Goal: Information Seeking & Learning: Learn about a topic

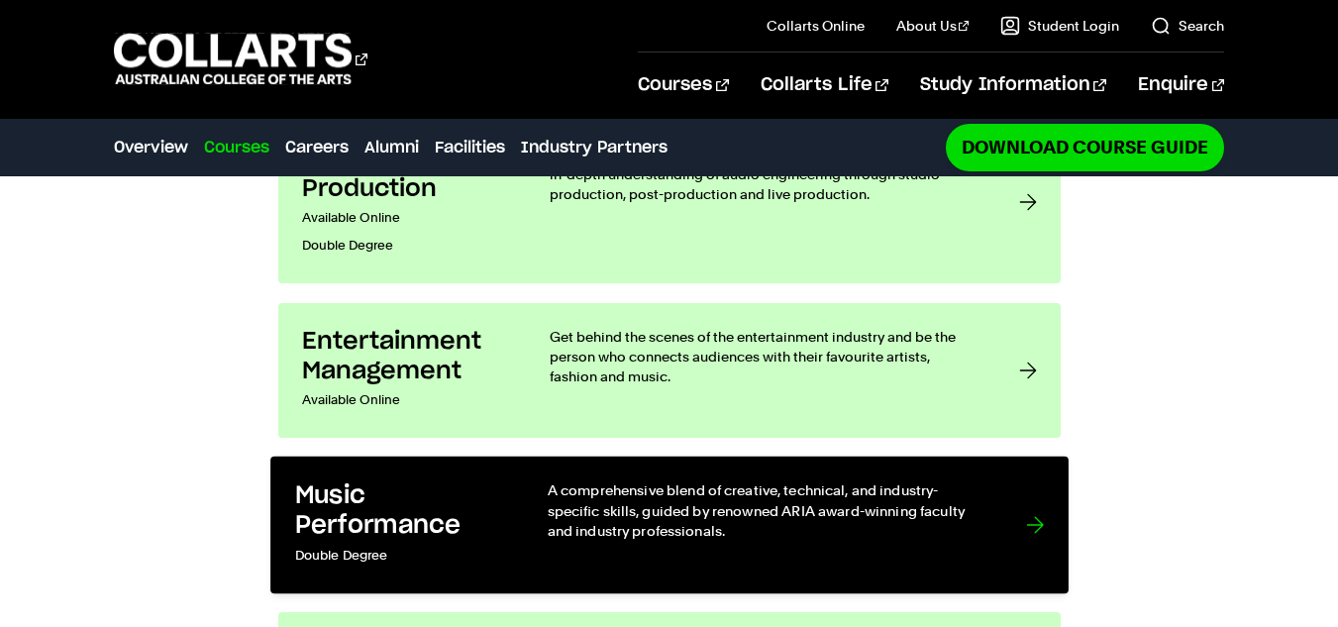
scroll to position [1617, 0]
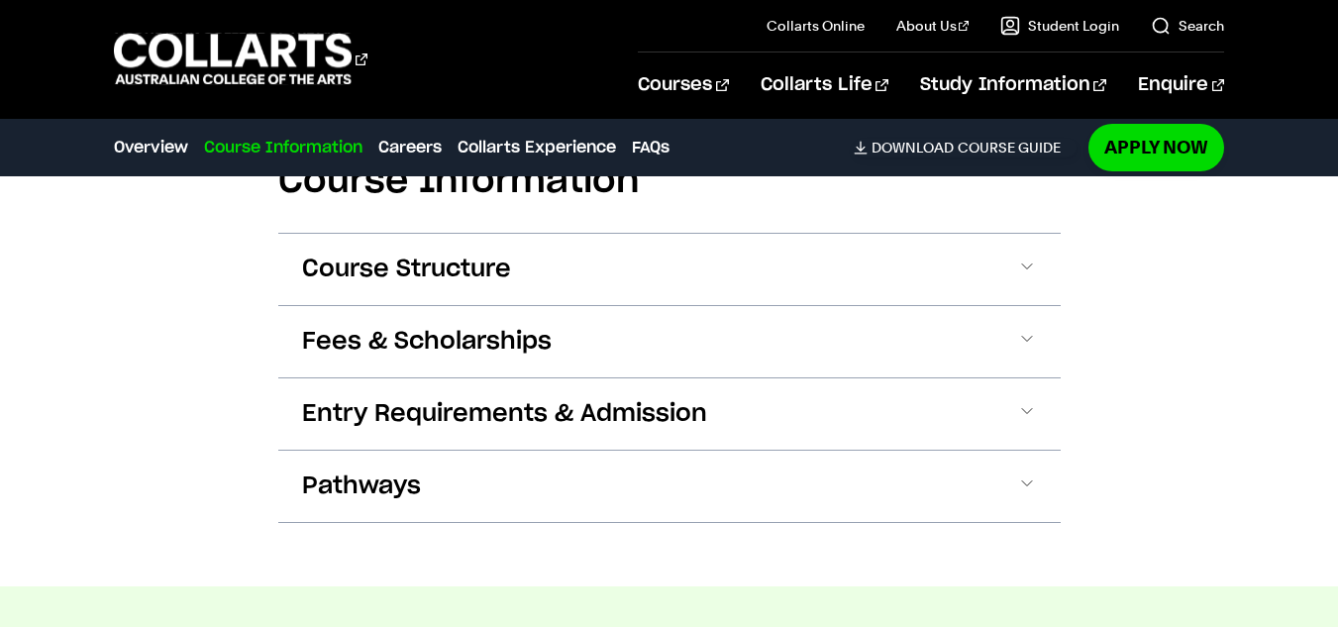
scroll to position [2542, 0]
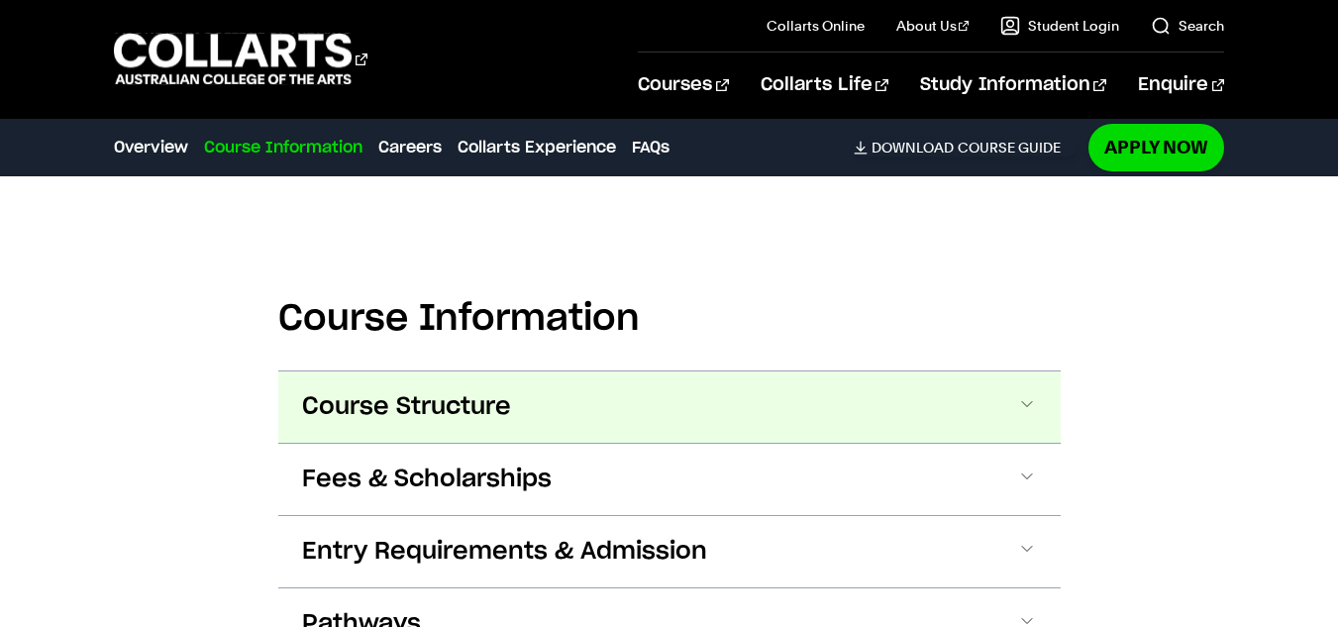
click at [389, 392] on span "Course Structure" at bounding box center [406, 407] width 209 height 32
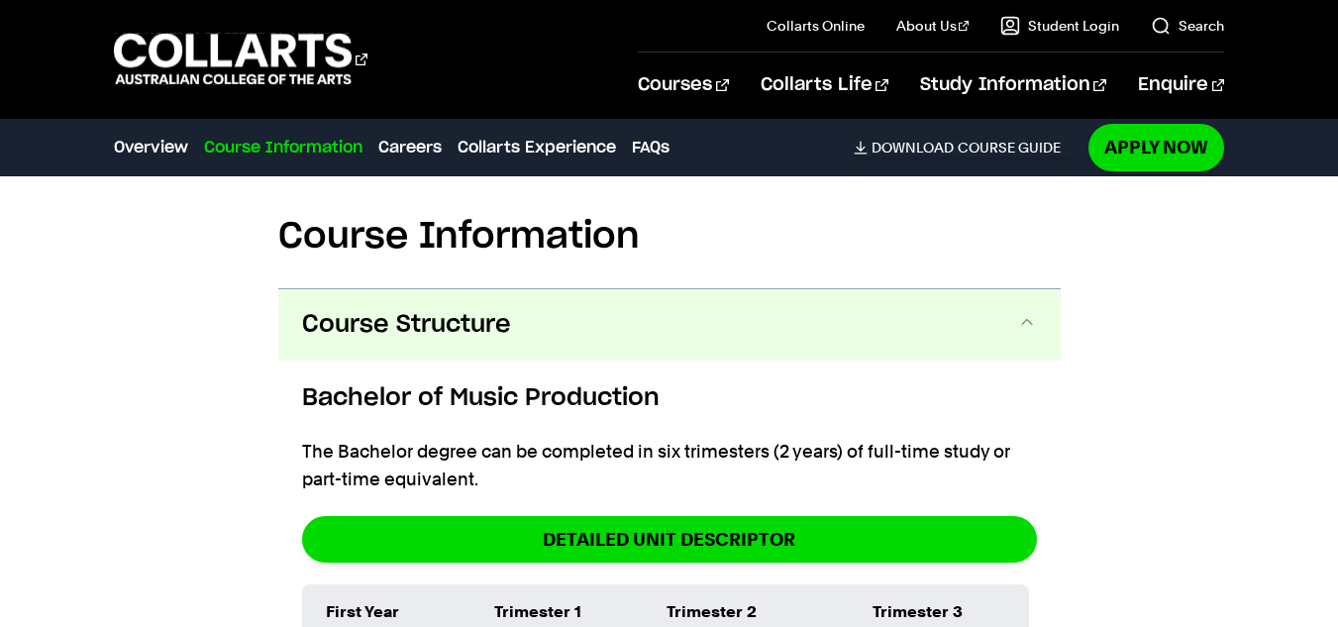
scroll to position [2623, 0]
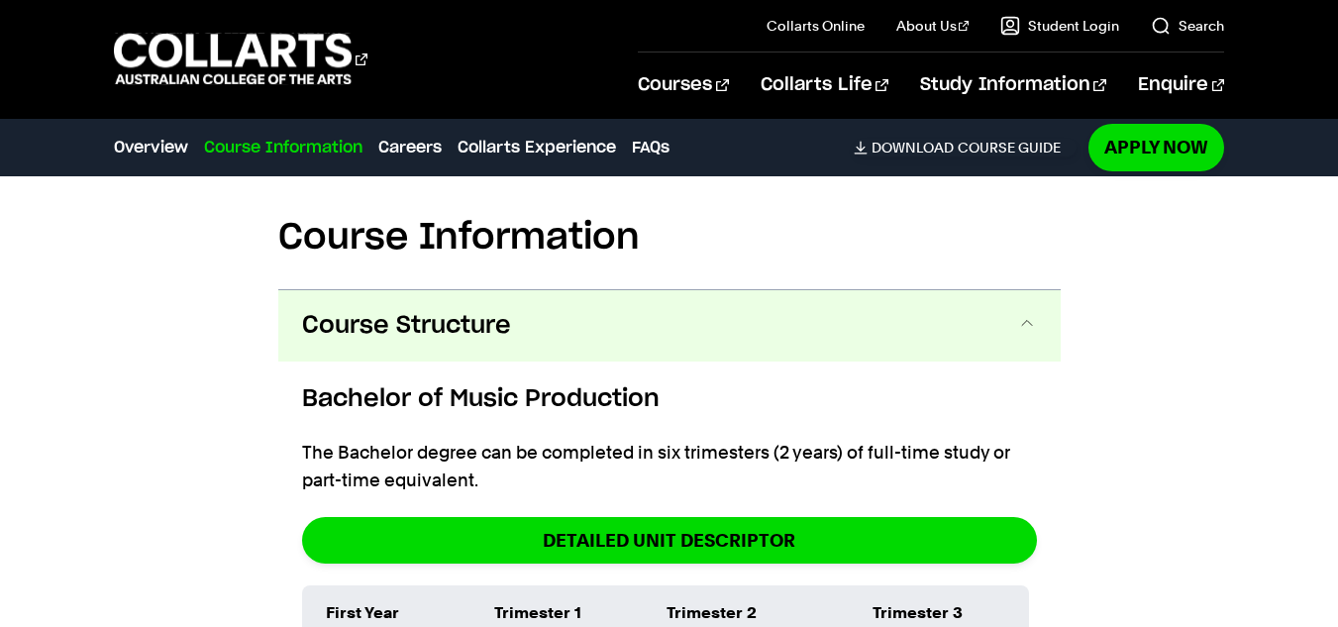
click at [446, 327] on button "Course Structure" at bounding box center [669, 325] width 782 height 71
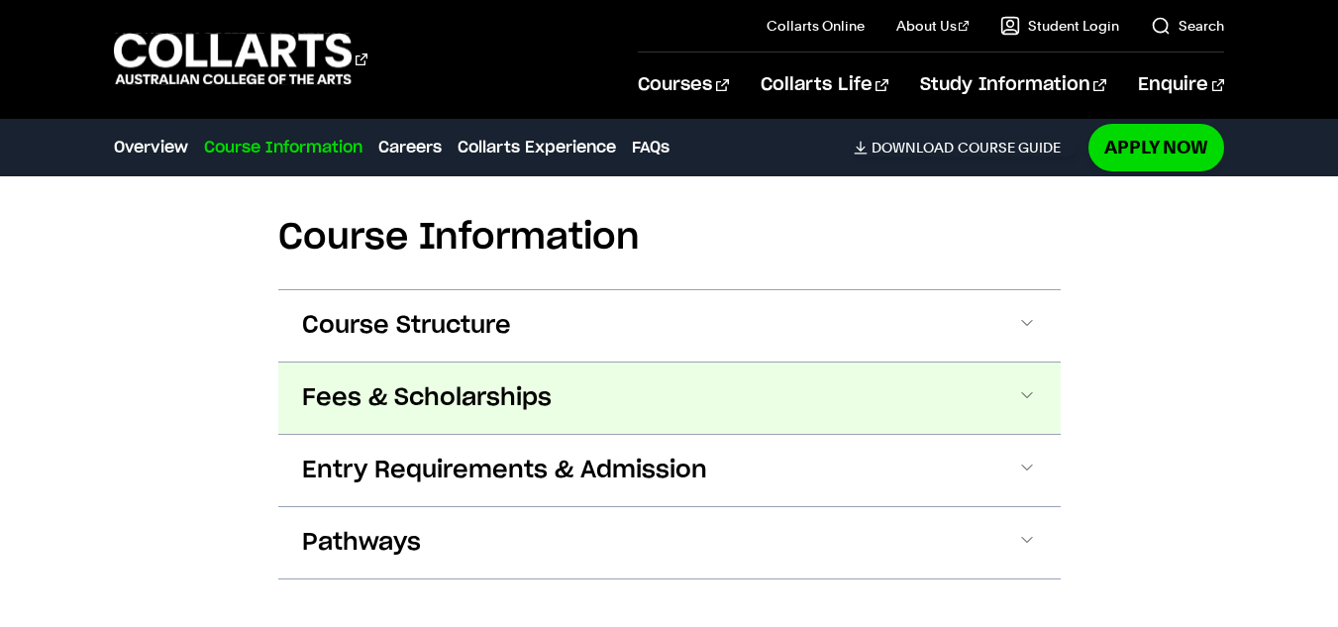
click at [405, 382] on span "Fees & Scholarships" at bounding box center [427, 398] width 250 height 32
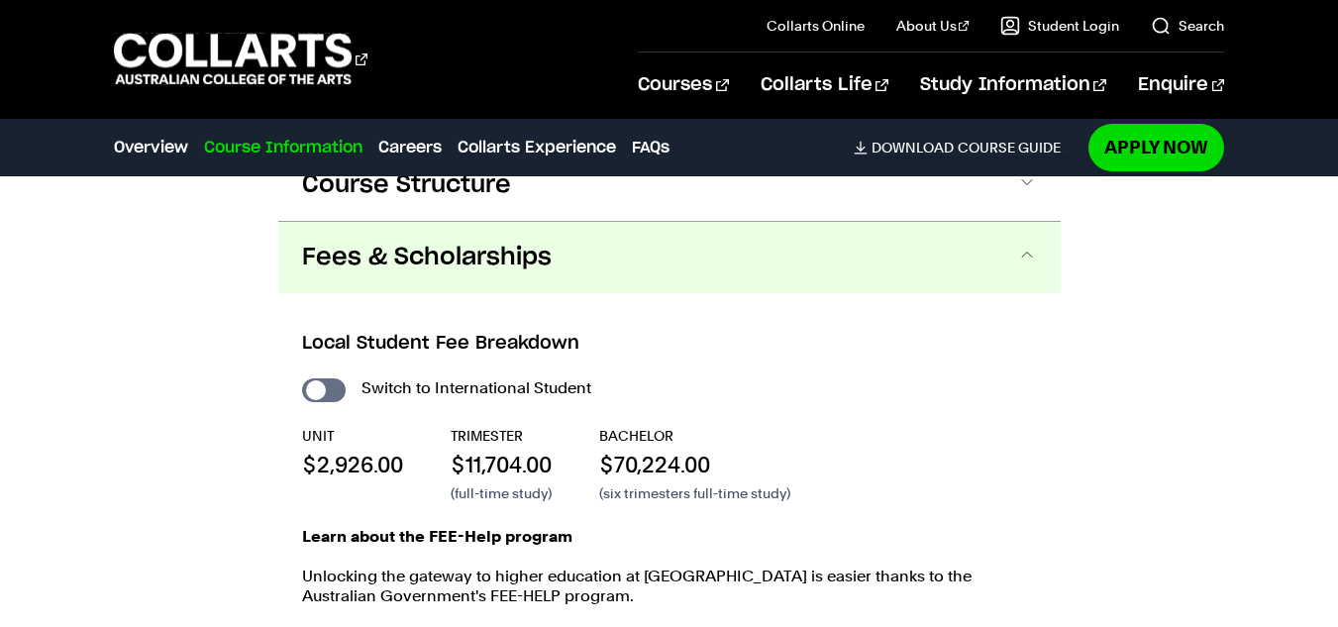
scroll to position [2780, 0]
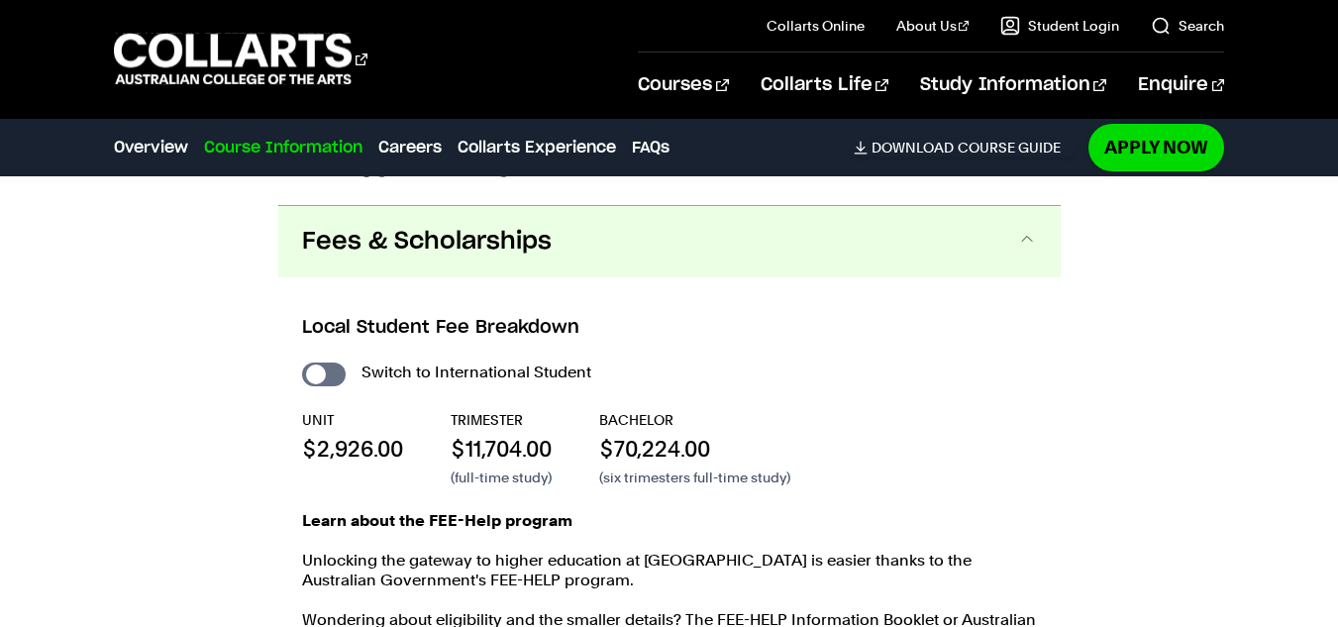
click at [260, 402] on div "Course Information Course Structure Bachelor of Music Production The Bachelor d…" at bounding box center [669, 610] width 1338 height 1288
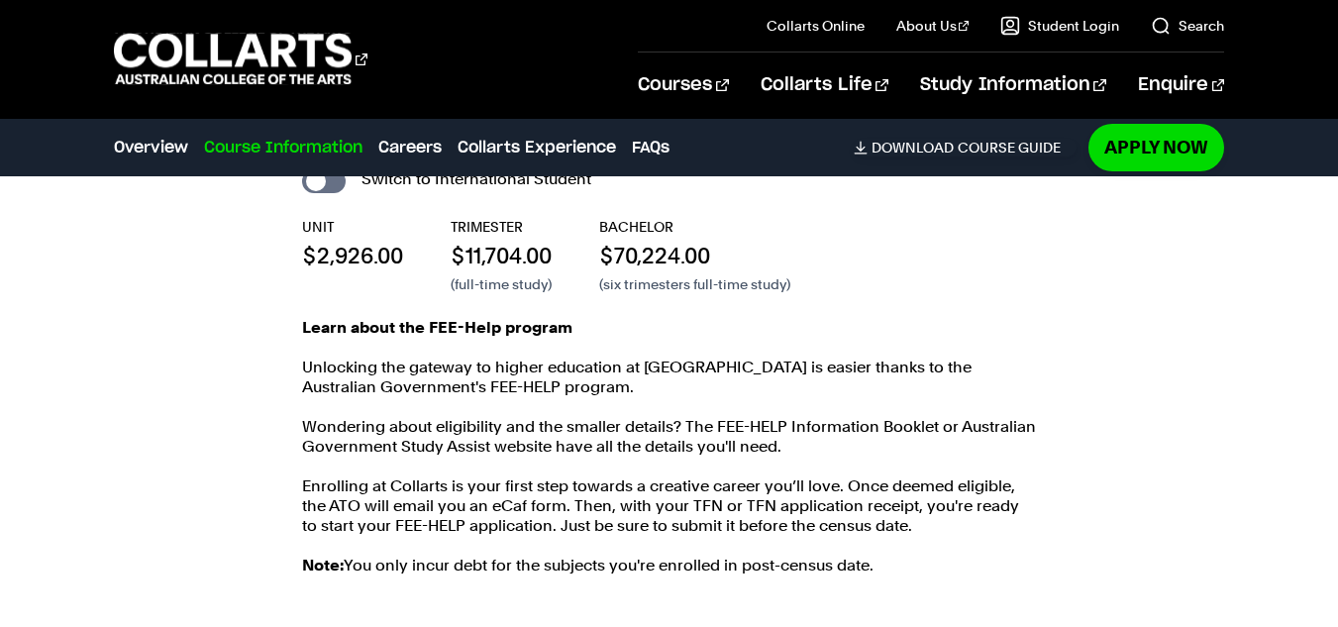
scroll to position [2977, 0]
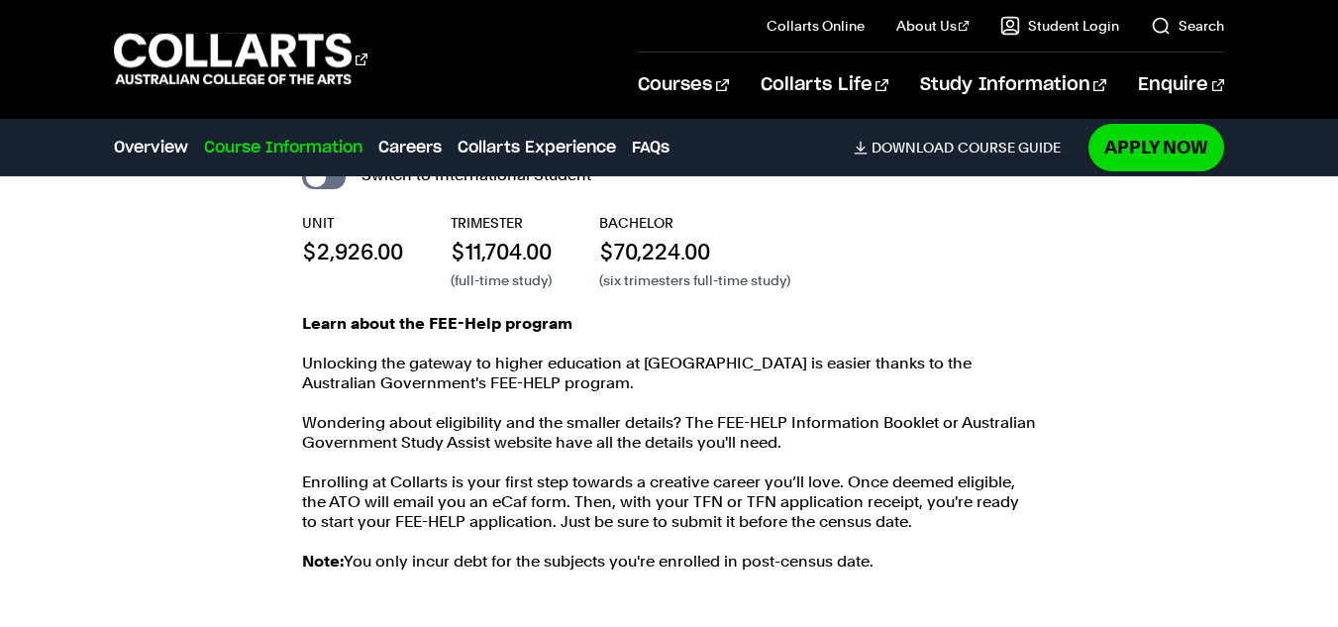
click at [389, 381] on div "Learn about the FEE-Help program Unlocking the gateway to higher education at C…" at bounding box center [669, 571] width 735 height 515
click at [790, 413] on p "Wondering about eligibility and the smaller details? The FEE-HELP Information B…" at bounding box center [669, 433] width 735 height 40
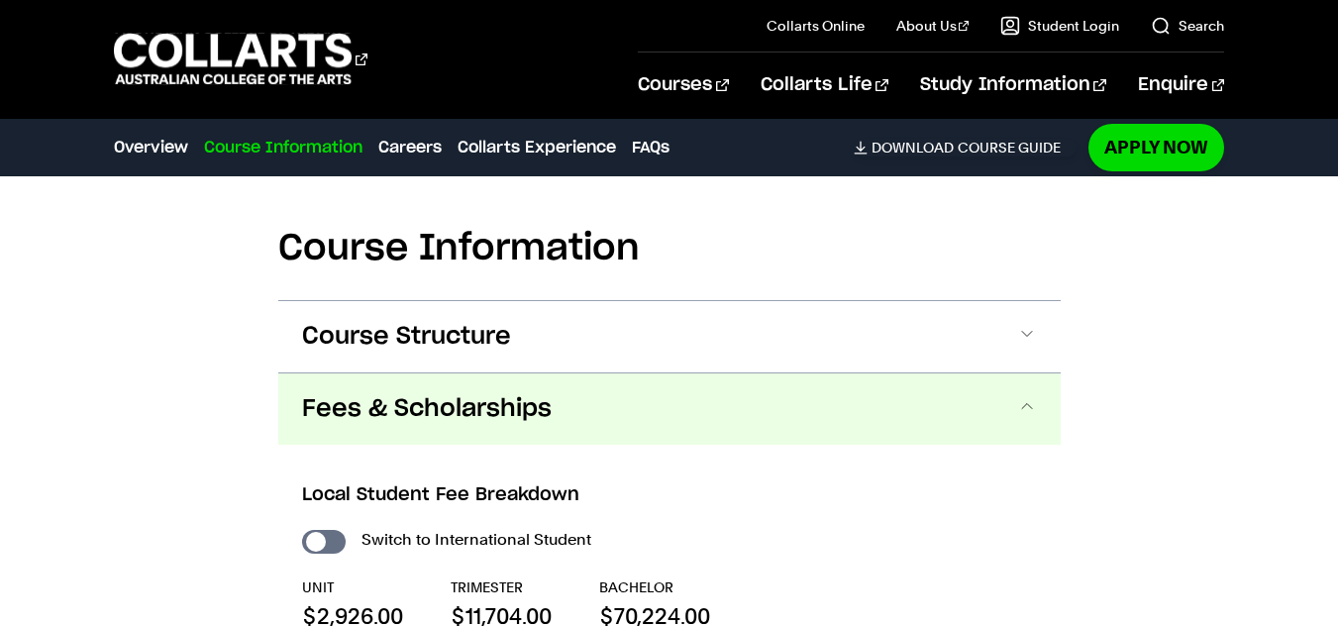
scroll to position [2610, 0]
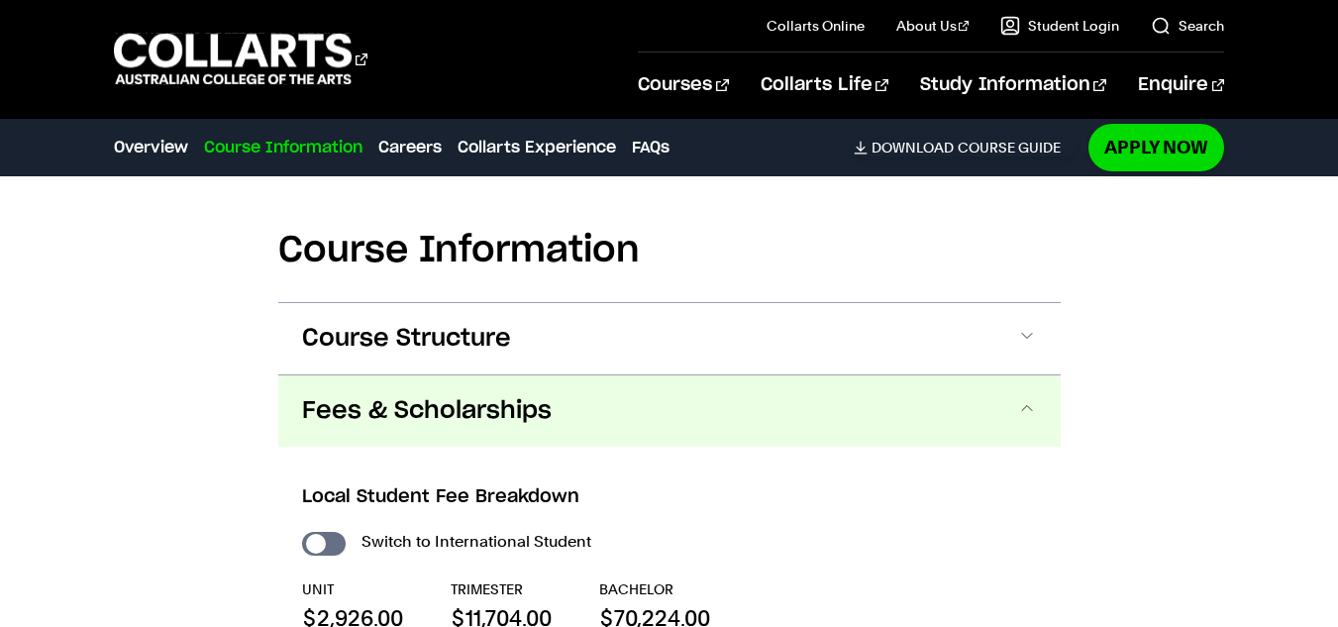
click at [1008, 386] on button "Fees & Scholarships" at bounding box center [669, 410] width 782 height 71
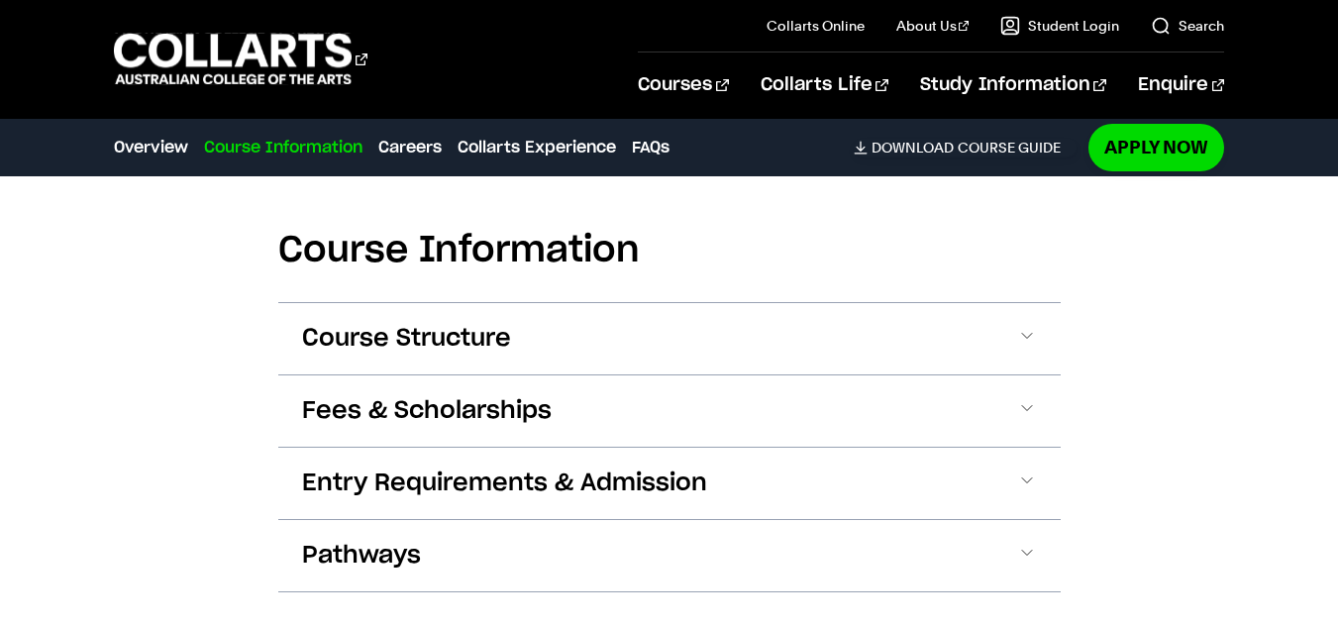
click at [1076, 373] on div "Course Information Course Structure Bachelor of Music Production The Bachelor d…" at bounding box center [669, 396] width 1338 height 520
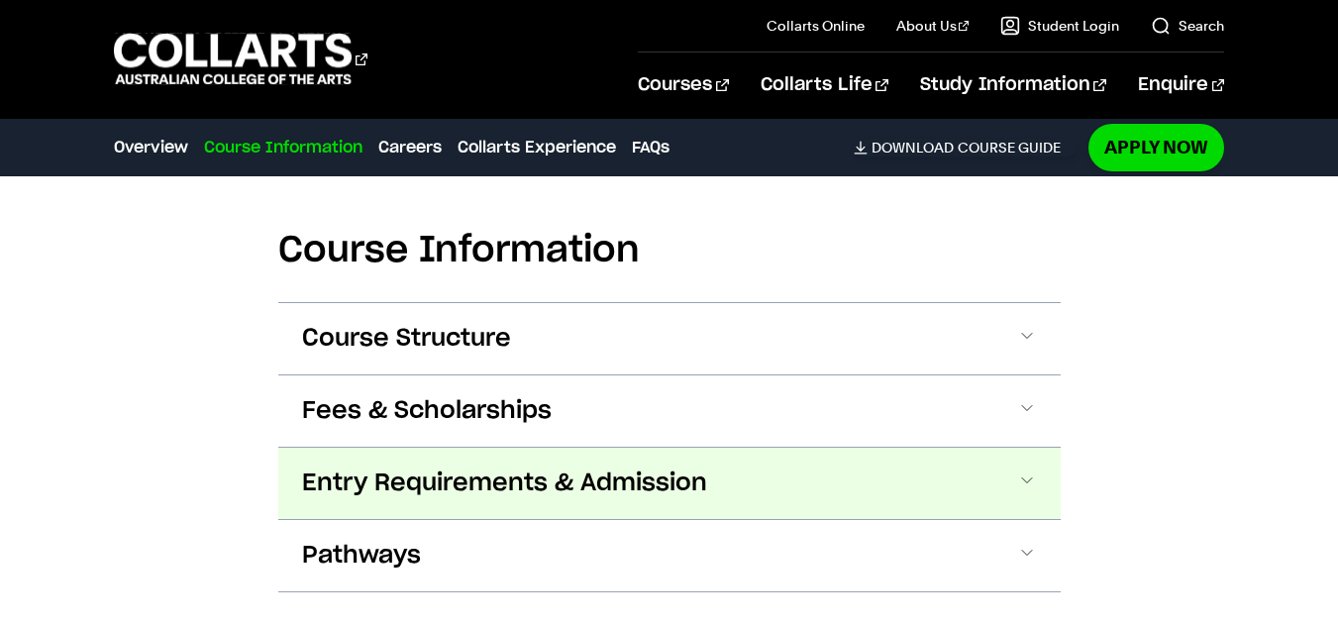
click at [999, 448] on button "Entry Requirements & Admission" at bounding box center [669, 483] width 782 height 71
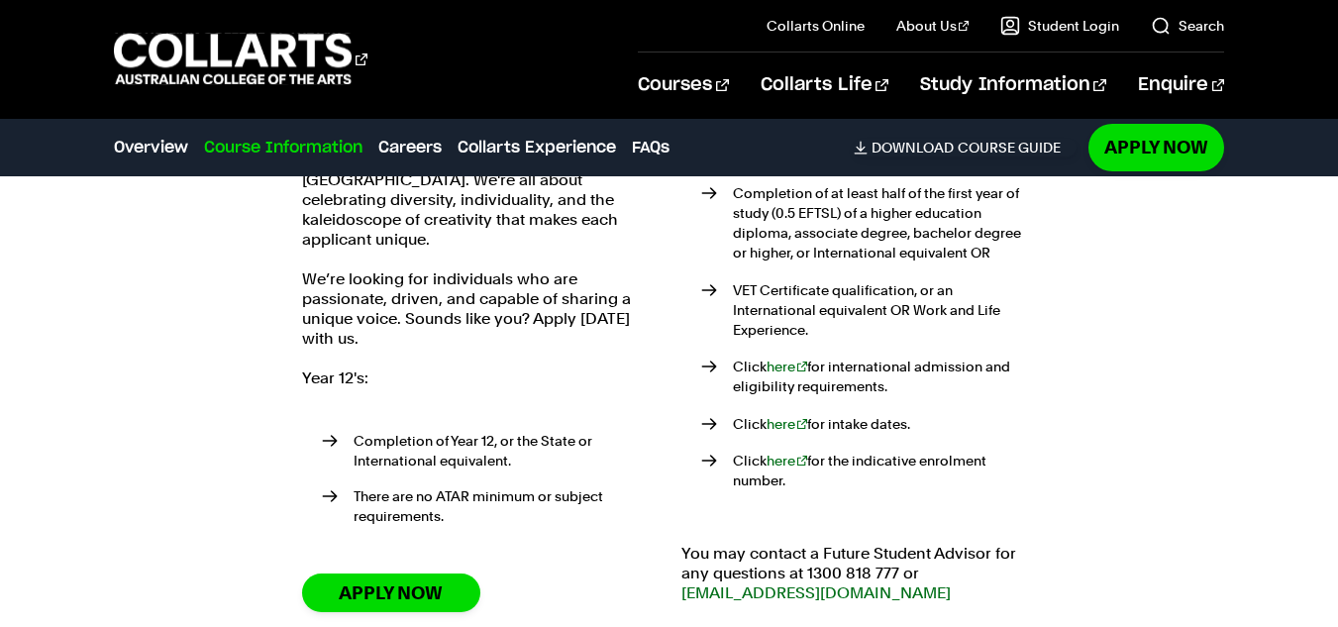
scroll to position [3040, 0]
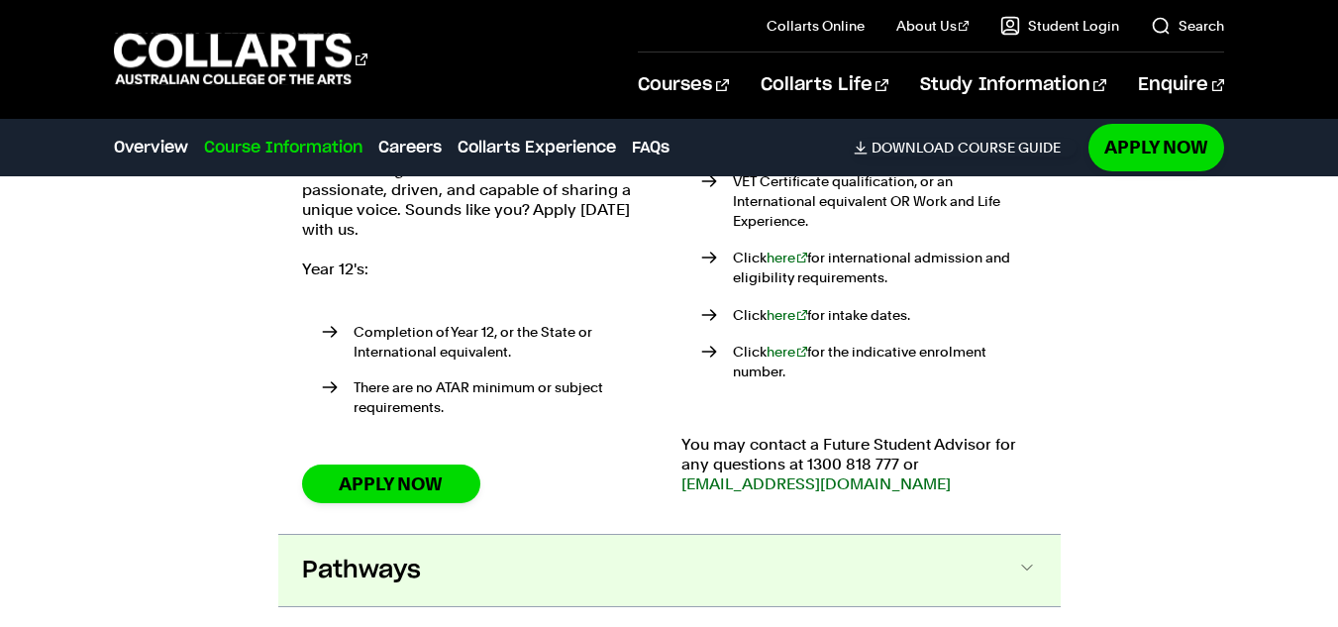
click at [598, 535] on button "Pathways" at bounding box center [669, 570] width 782 height 71
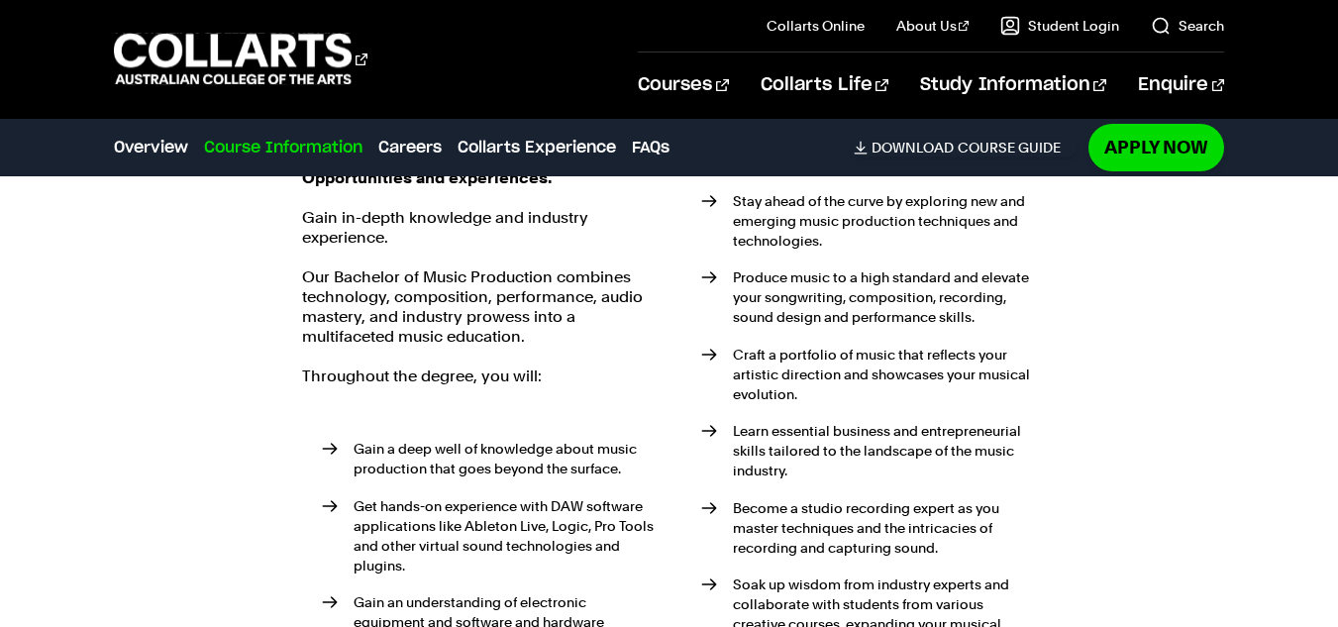
scroll to position [3605, 0]
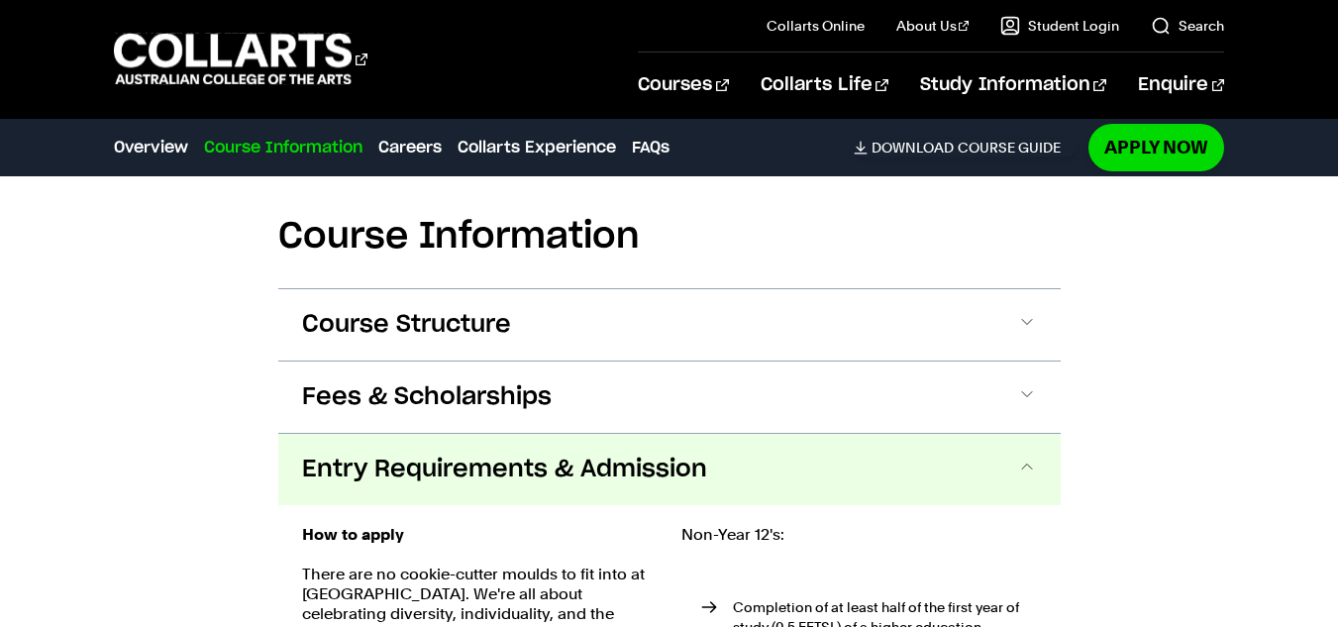
click at [639, 454] on span "Entry Requirements & Admission" at bounding box center [504, 470] width 405 height 32
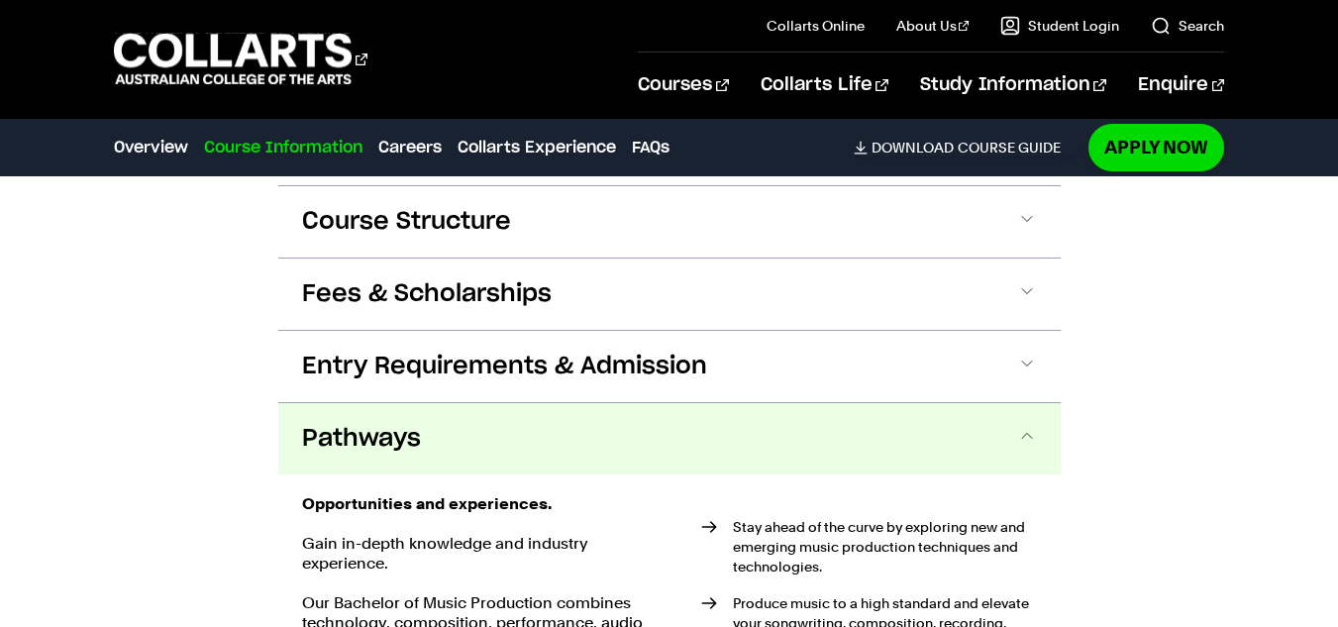
scroll to position [2732, 0]
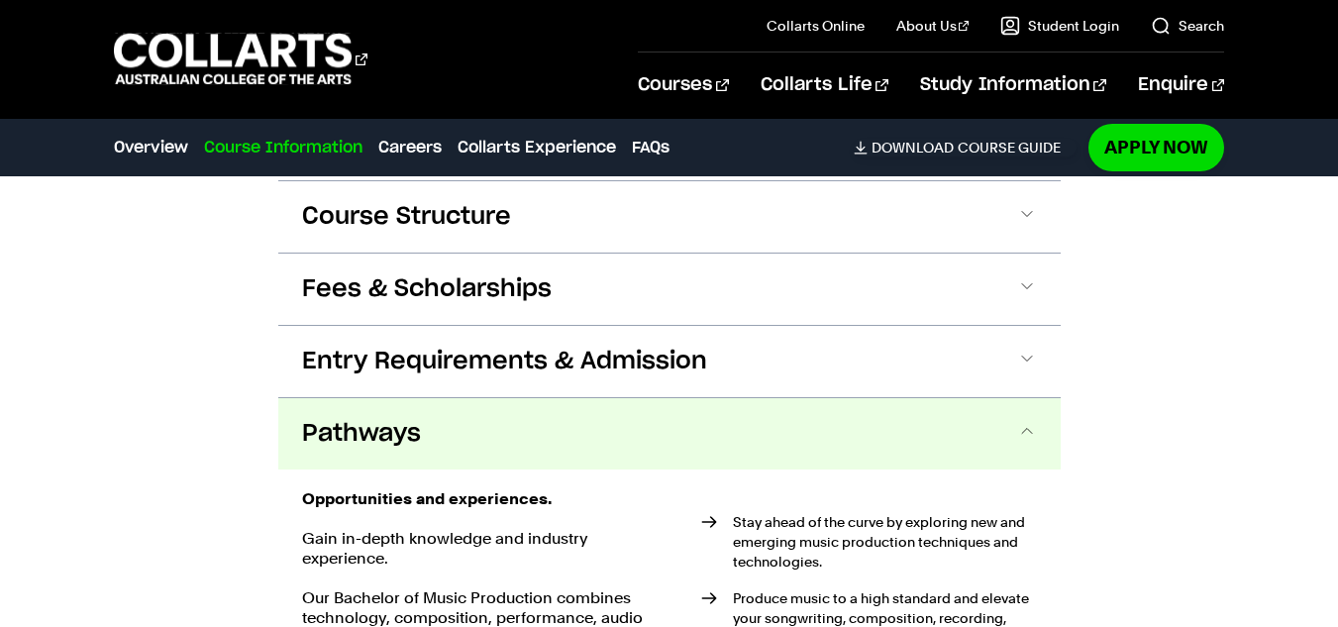
click at [780, 424] on button "Pathways" at bounding box center [669, 433] width 782 height 71
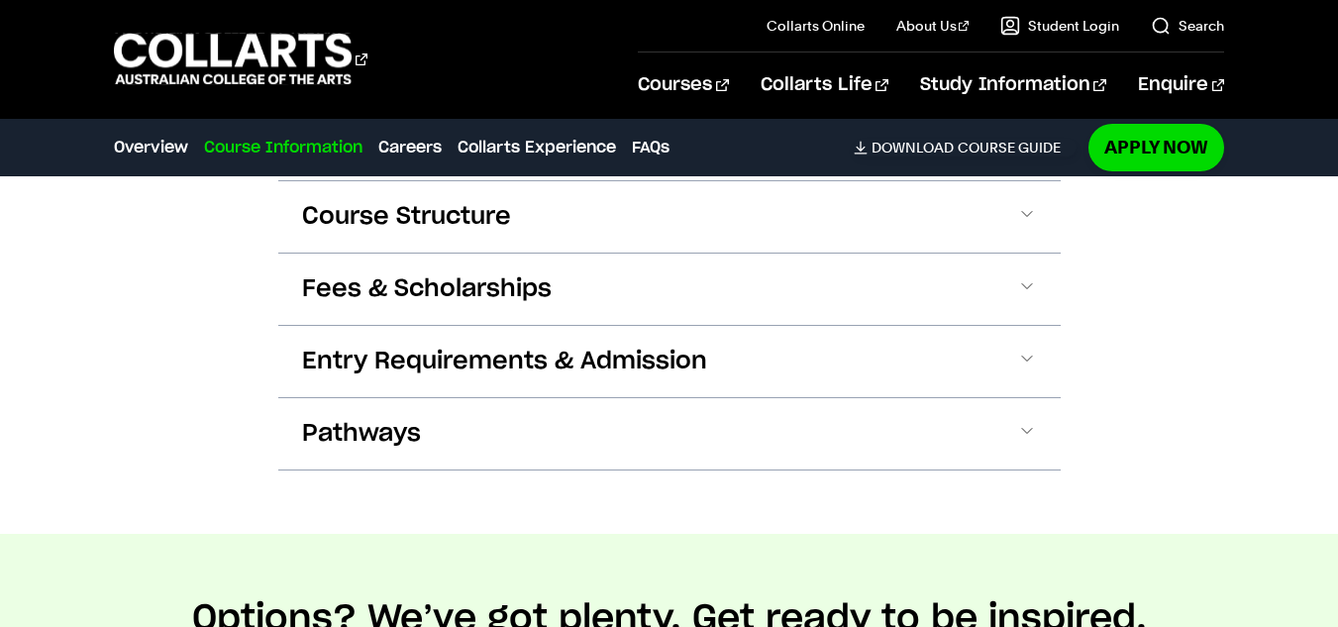
click at [1129, 361] on div "Course Information Course Structure Bachelor of Music Production The Bachelor d…" at bounding box center [669, 274] width 1338 height 520
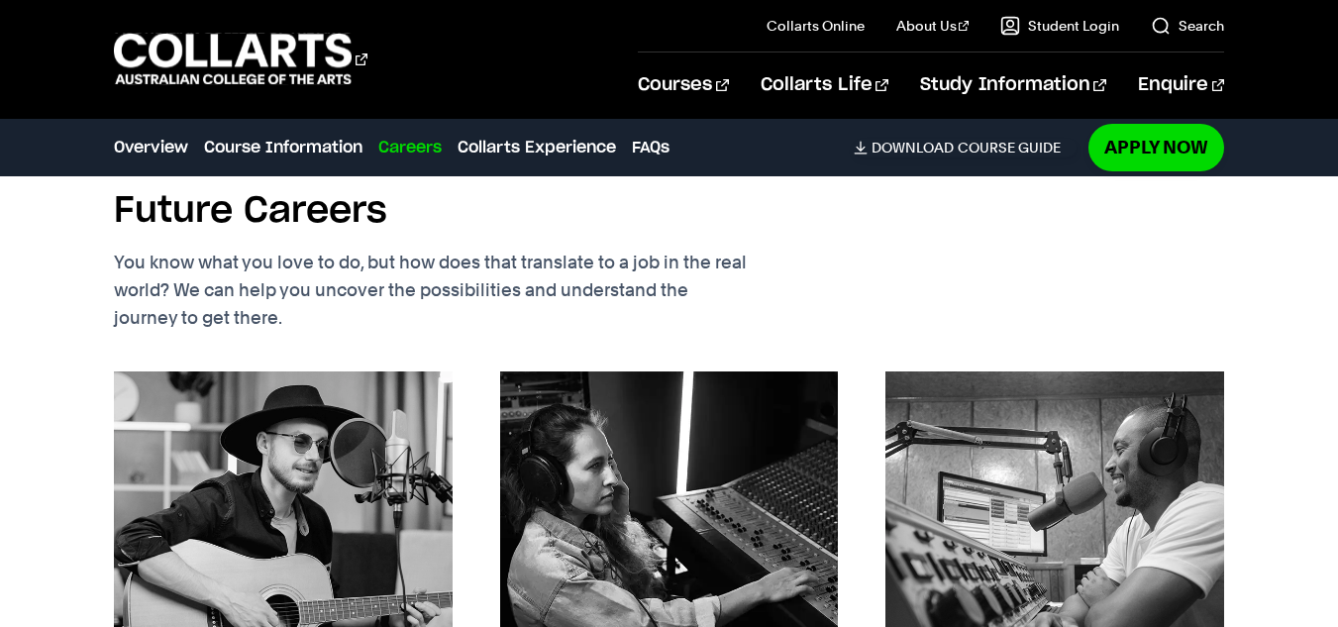
scroll to position [3484, 0]
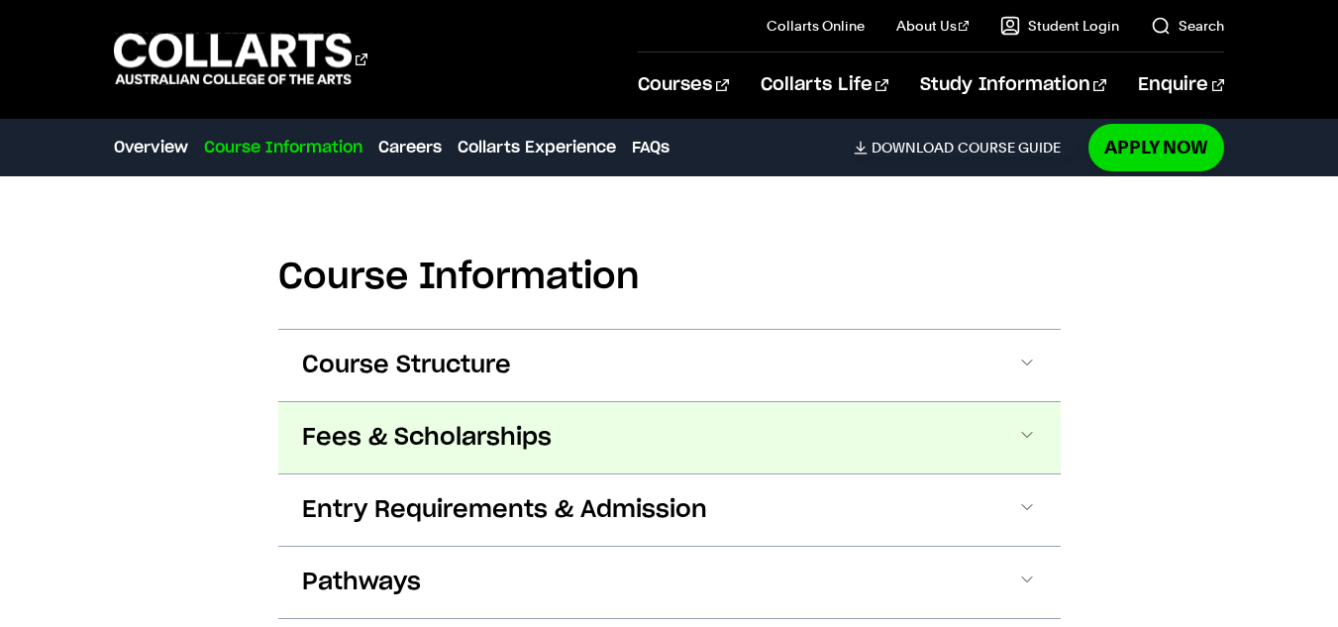
click at [892, 423] on button "Fees & Scholarships" at bounding box center [669, 437] width 782 height 71
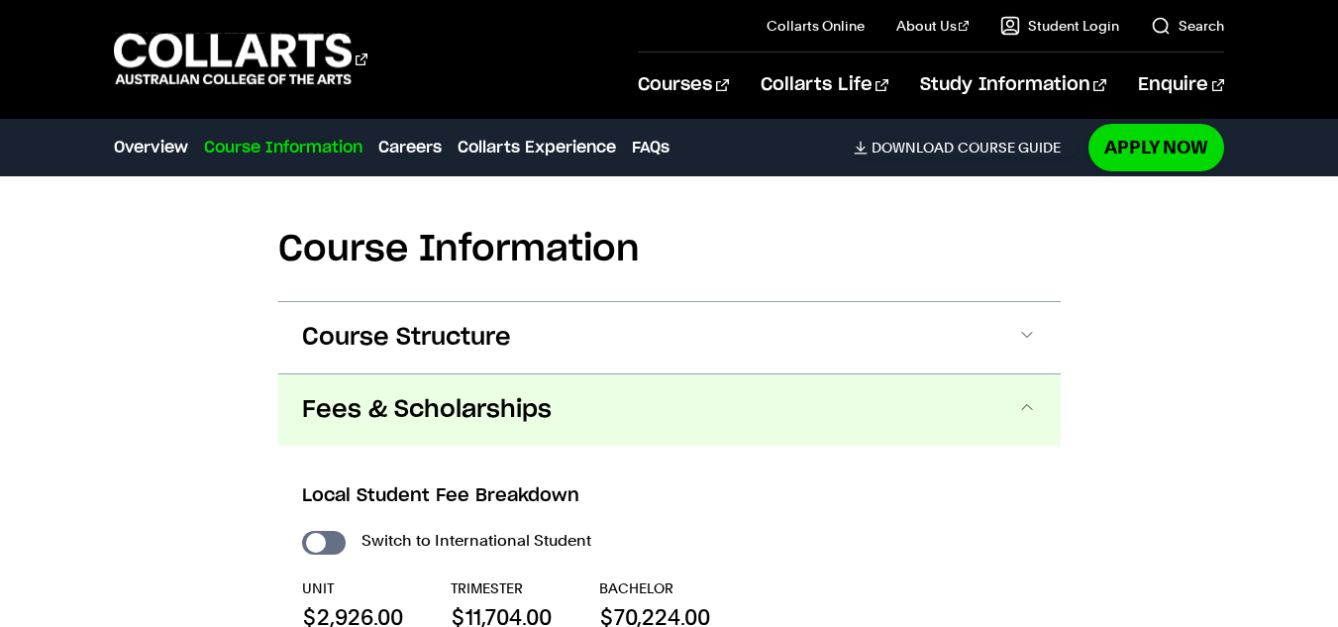
scroll to position [2610, 0]
click at [905, 414] on button "Fees & Scholarships" at bounding box center [669, 410] width 782 height 71
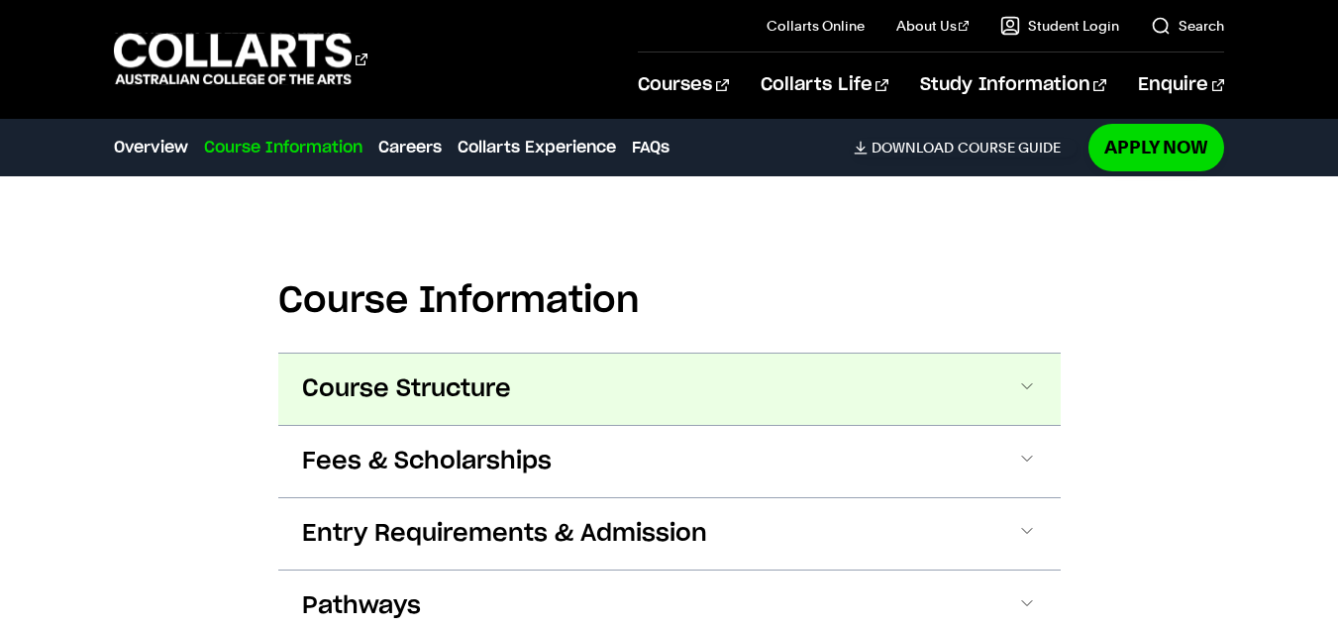
click at [921, 381] on button "Course Structure" at bounding box center [669, 389] width 782 height 71
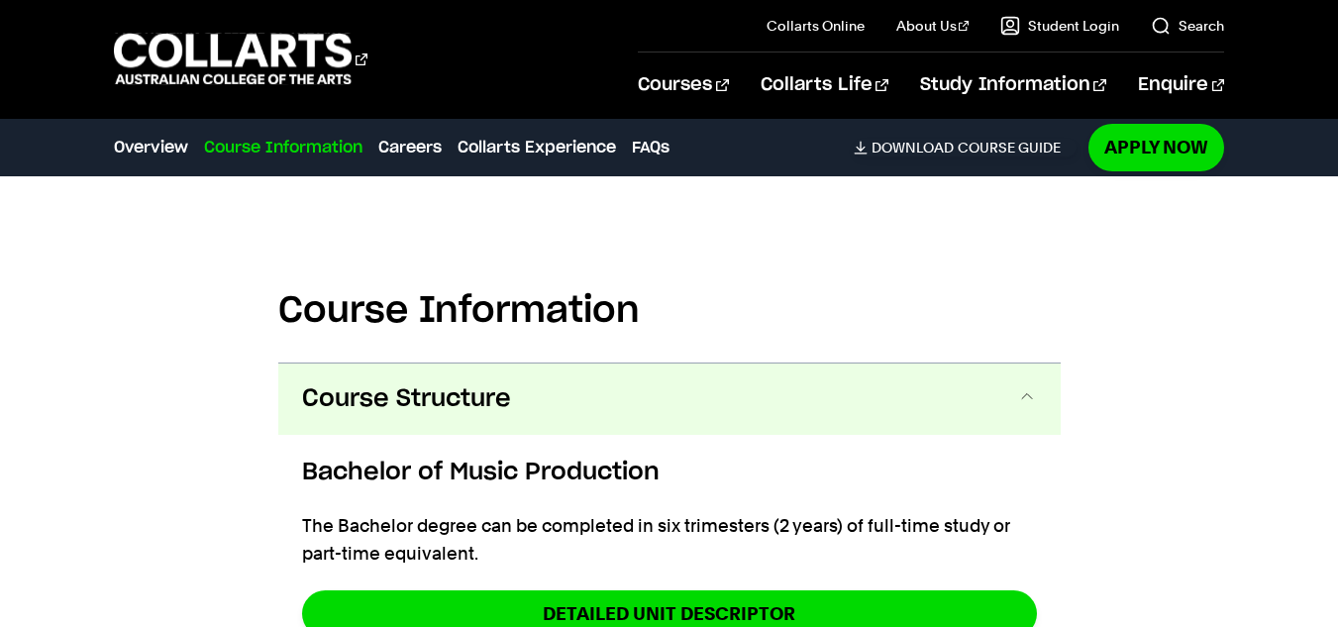
scroll to position [2559, 0]
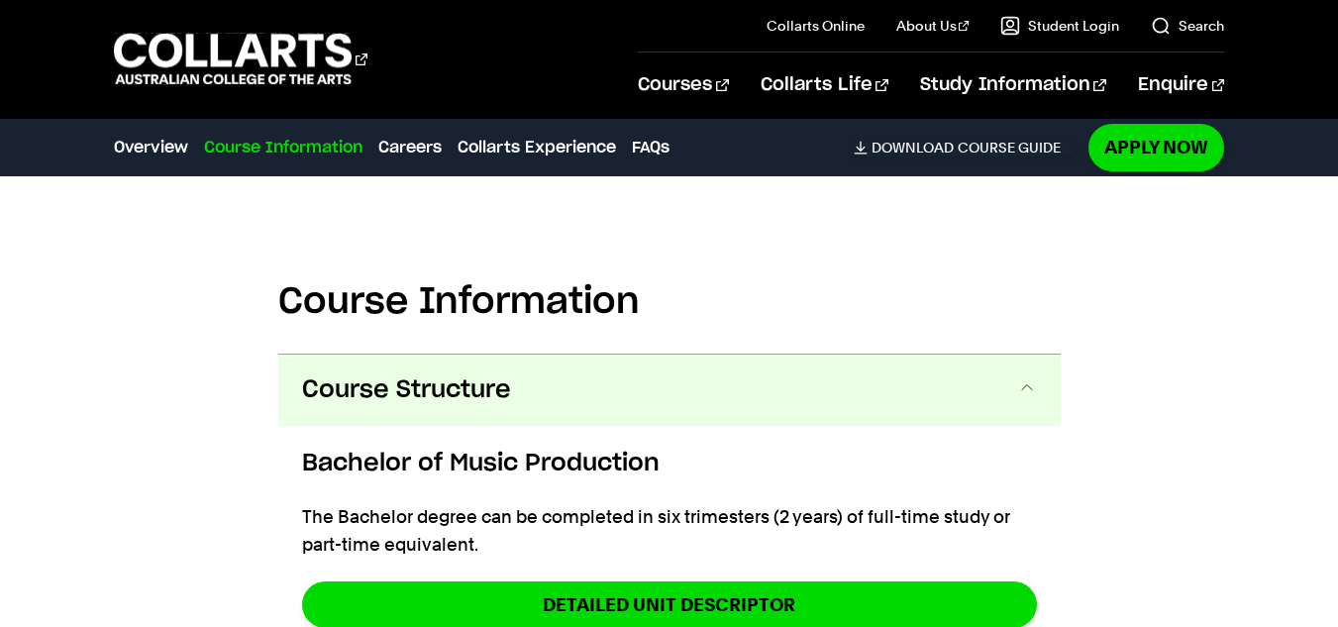
click at [1014, 364] on button "Course Structure" at bounding box center [669, 390] width 782 height 71
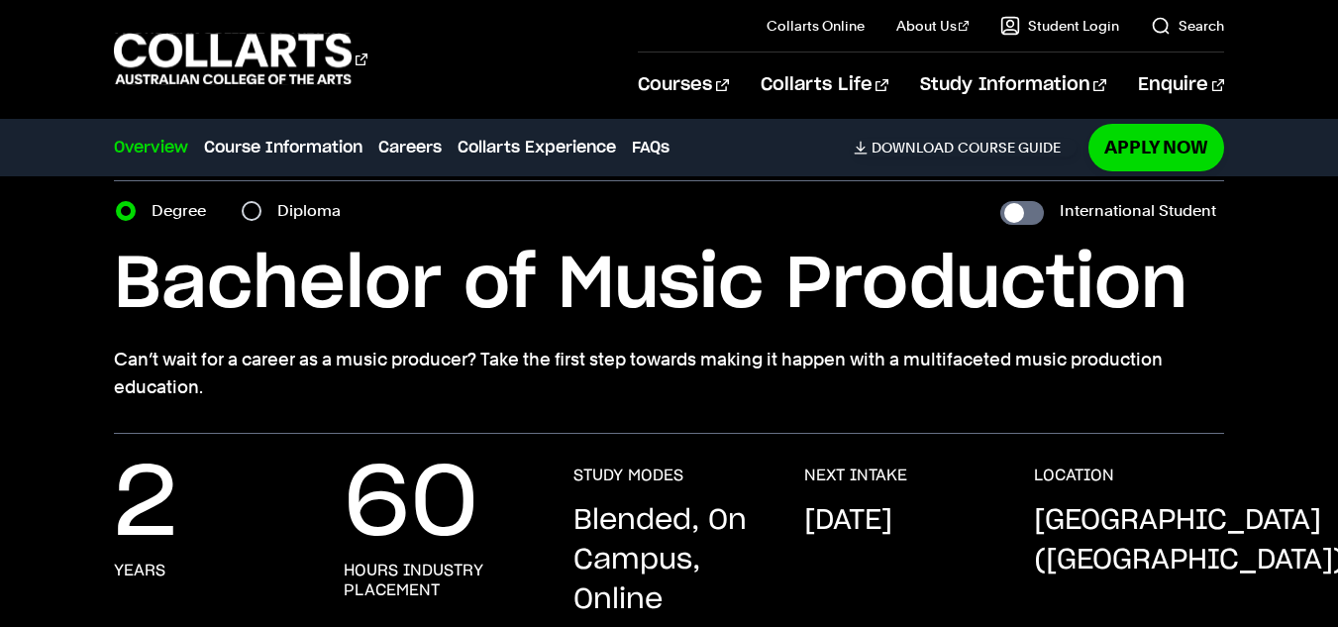
scroll to position [72, 0]
click at [254, 215] on input "Diploma" at bounding box center [252, 210] width 20 height 20
radio input "true"
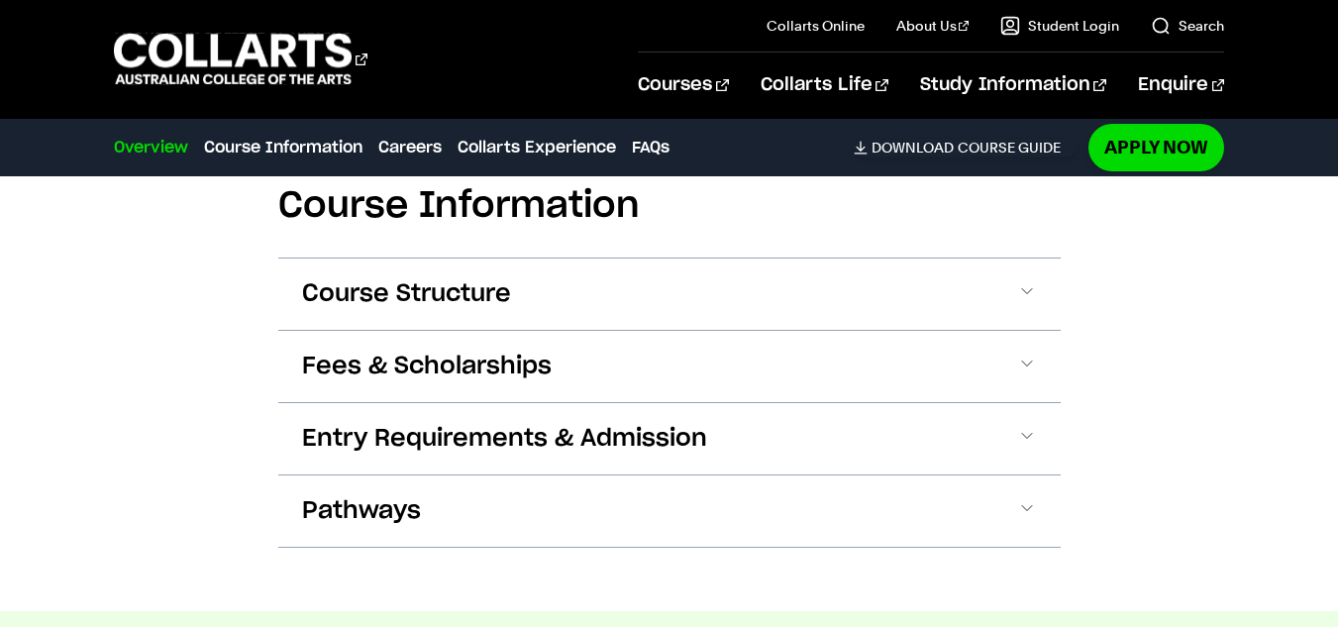
scroll to position [2713, 0]
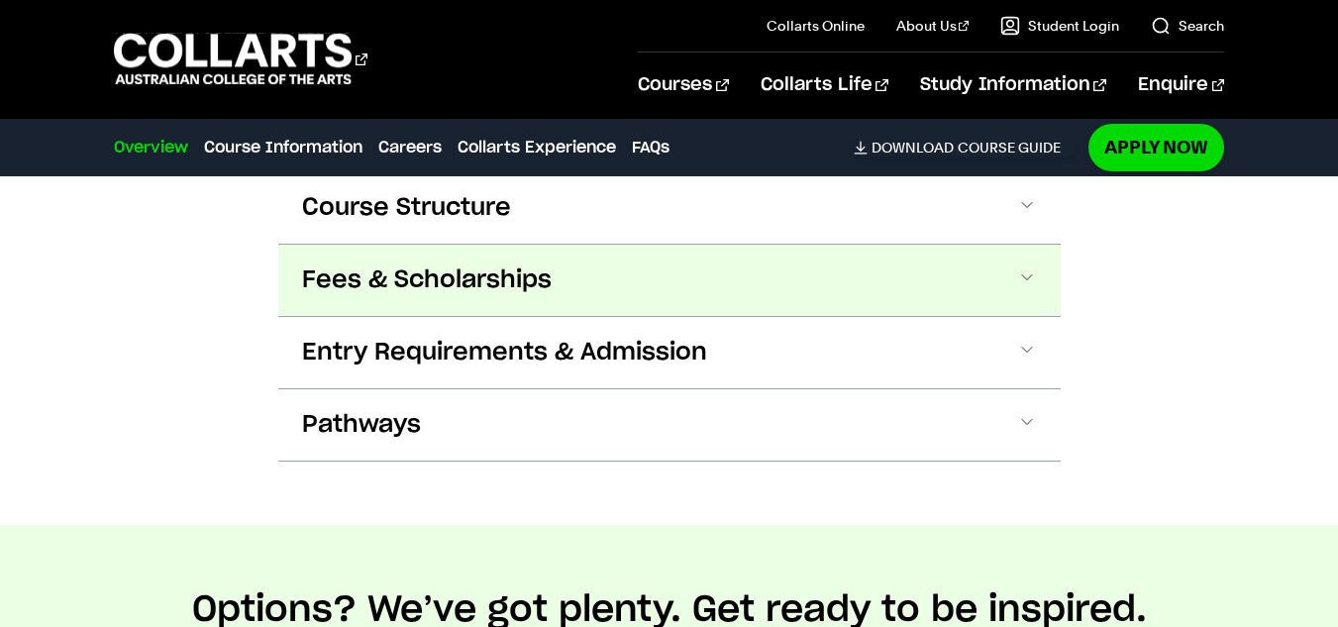
click at [370, 264] on span "Fees & Scholarships" at bounding box center [427, 280] width 250 height 32
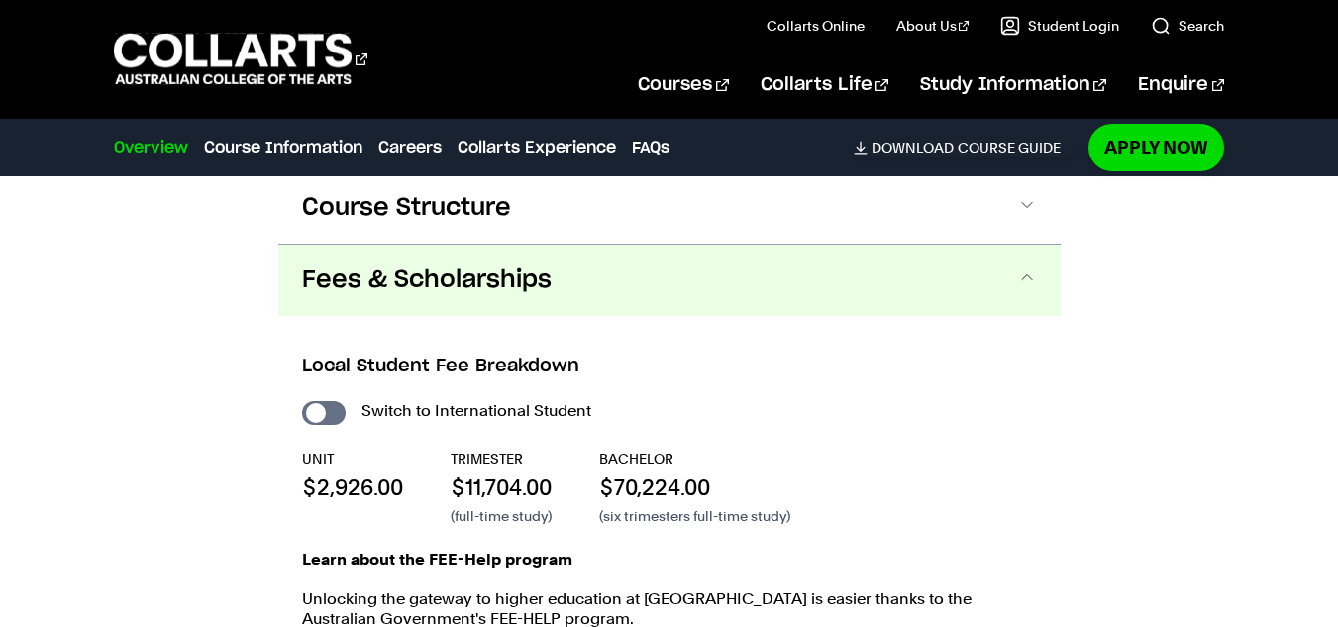
scroll to position [2752, 0]
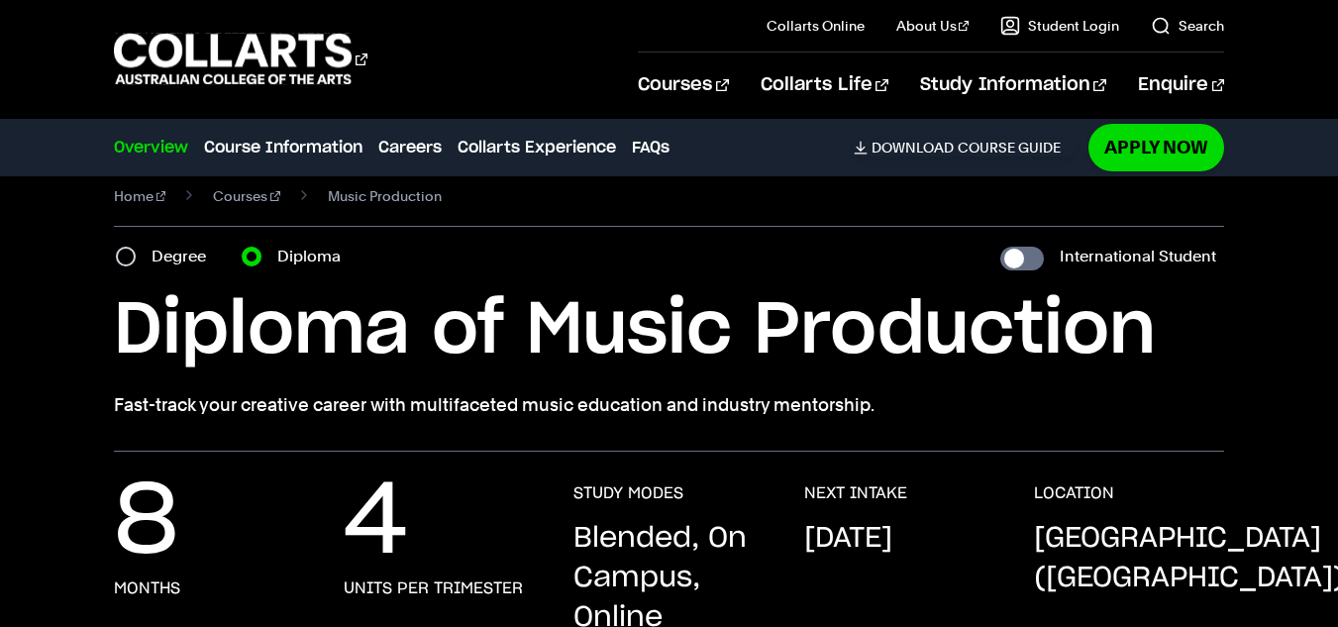
scroll to position [0, 0]
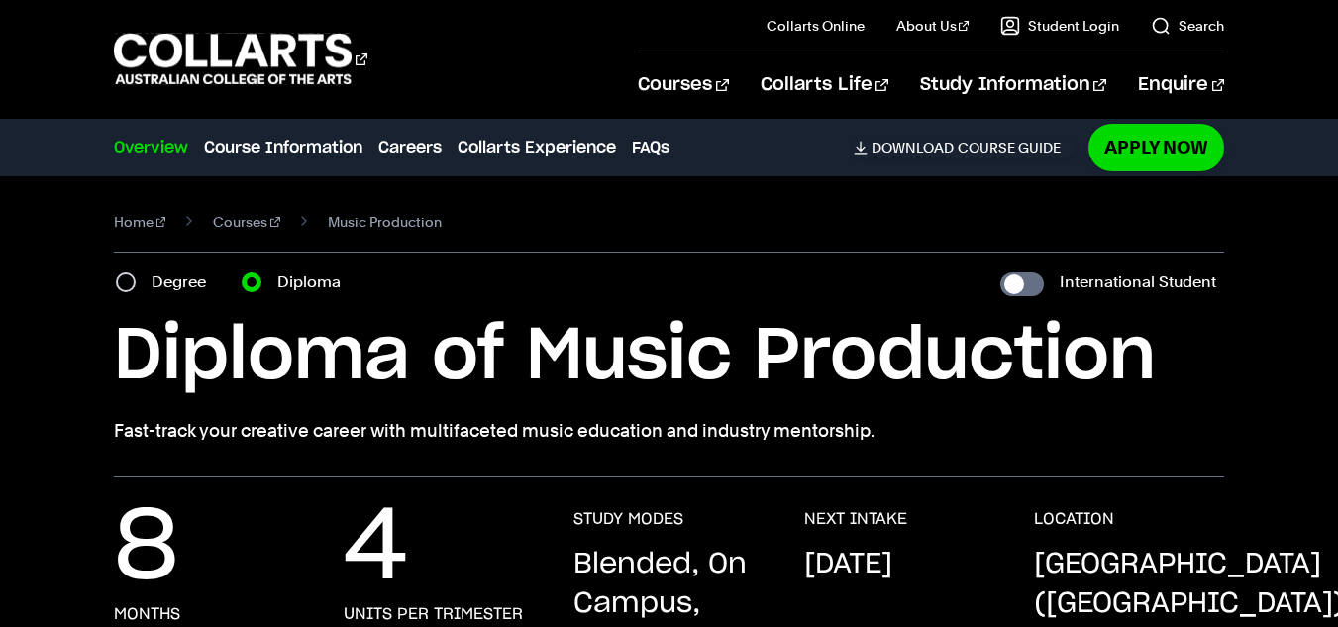
click at [144, 289] on div "Degree" at bounding box center [167, 282] width 102 height 28
click at [135, 281] on input "Degree" at bounding box center [126, 282] width 20 height 20
radio input "true"
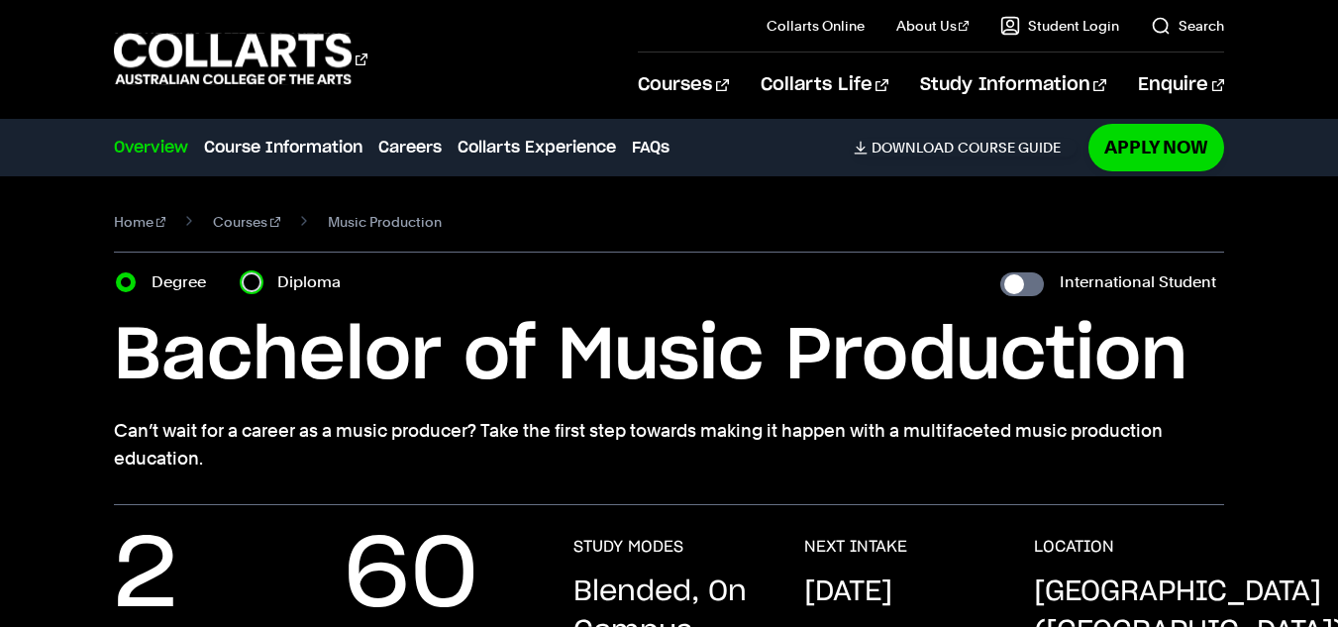
click at [256, 282] on input "Diploma" at bounding box center [252, 282] width 20 height 20
radio input "true"
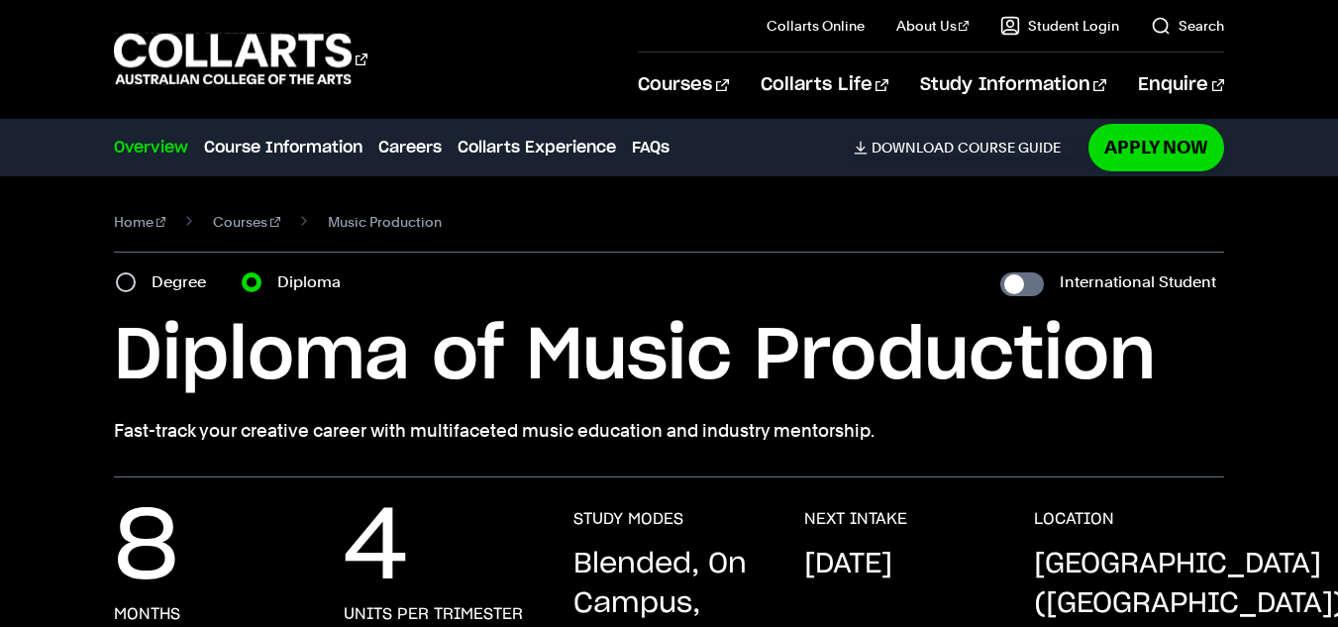
click at [150, 290] on div "Degree" at bounding box center [167, 282] width 102 height 28
click at [149, 290] on div "Degree" at bounding box center [167, 282] width 102 height 28
click at [139, 286] on div "Degree" at bounding box center [167, 282] width 102 height 28
click at [122, 283] on input "Degree" at bounding box center [126, 282] width 20 height 20
radio input "true"
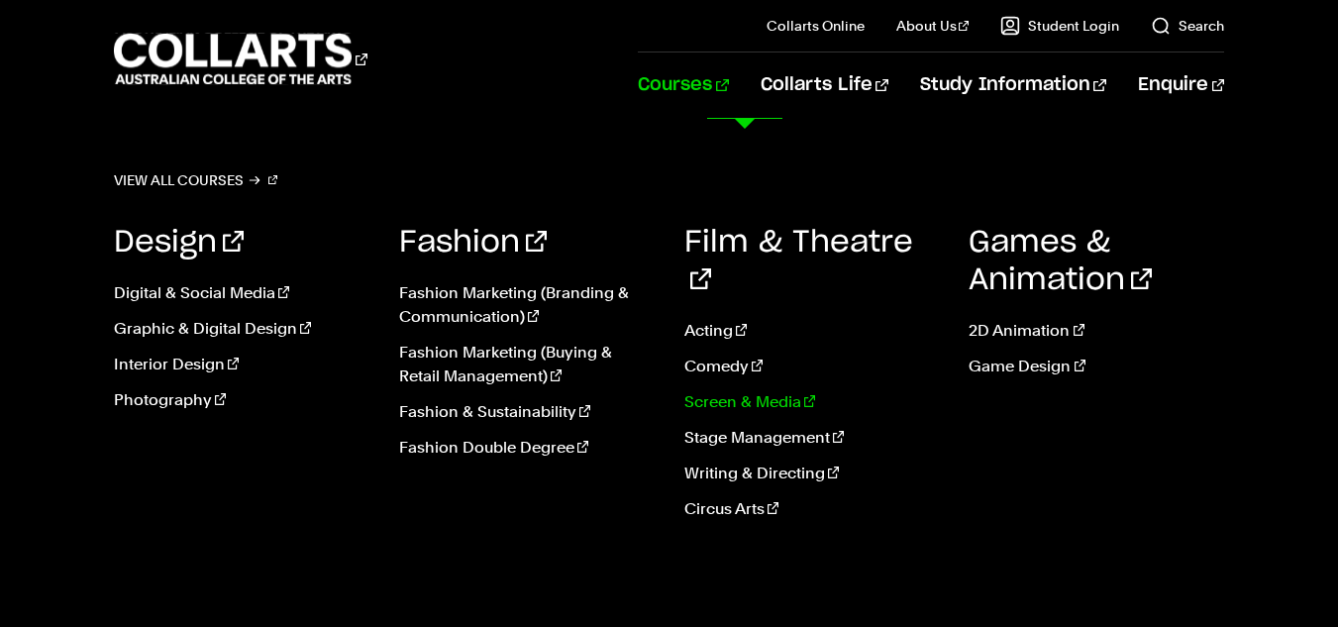
click at [714, 390] on link "Screen & Media" at bounding box center [811, 402] width 255 height 24
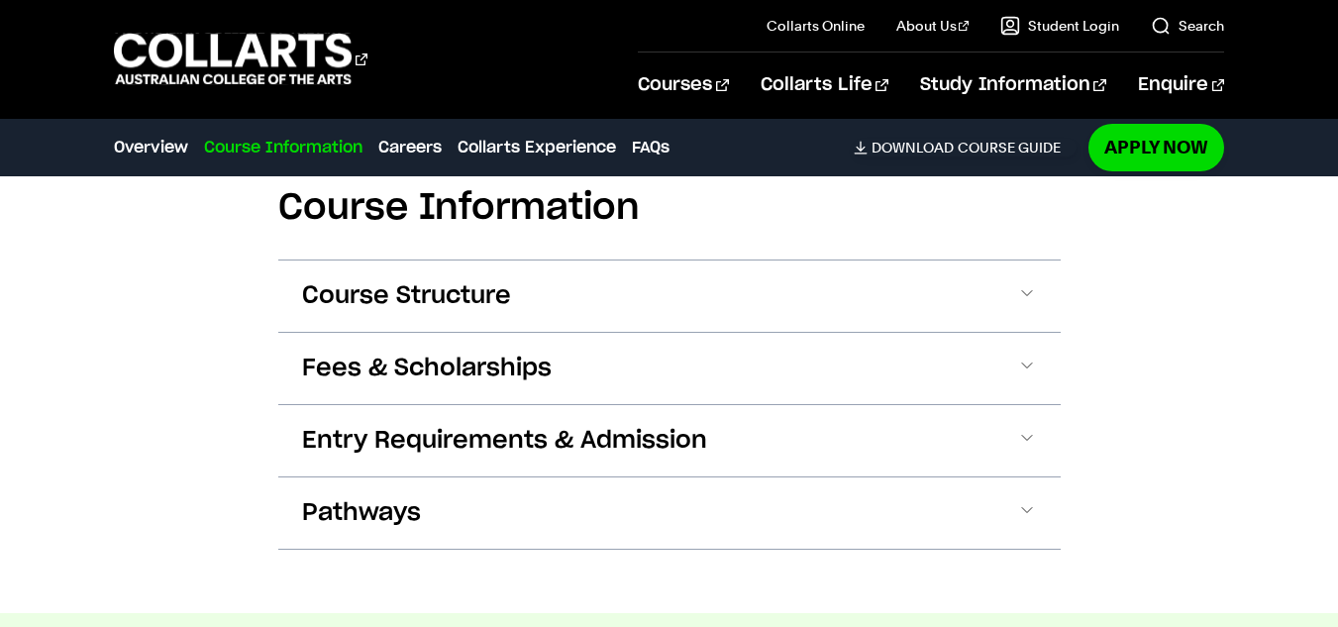
scroll to position [1923, 0]
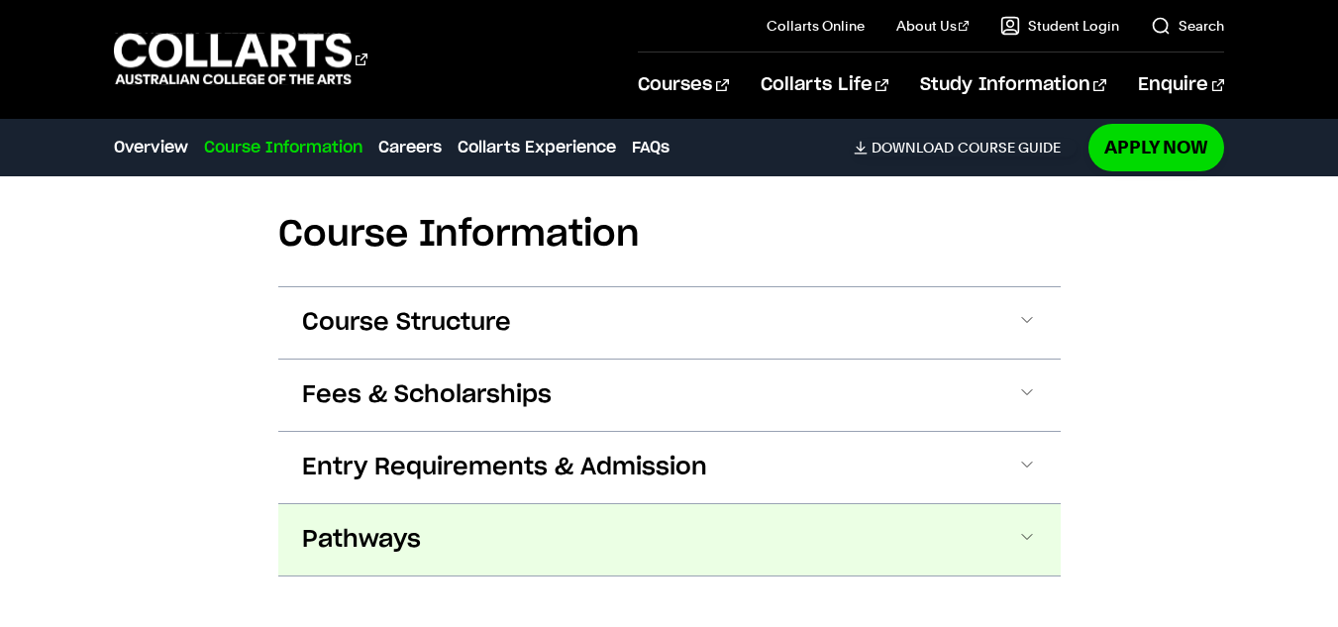
click at [322, 524] on span "Pathways" at bounding box center [361, 540] width 119 height 32
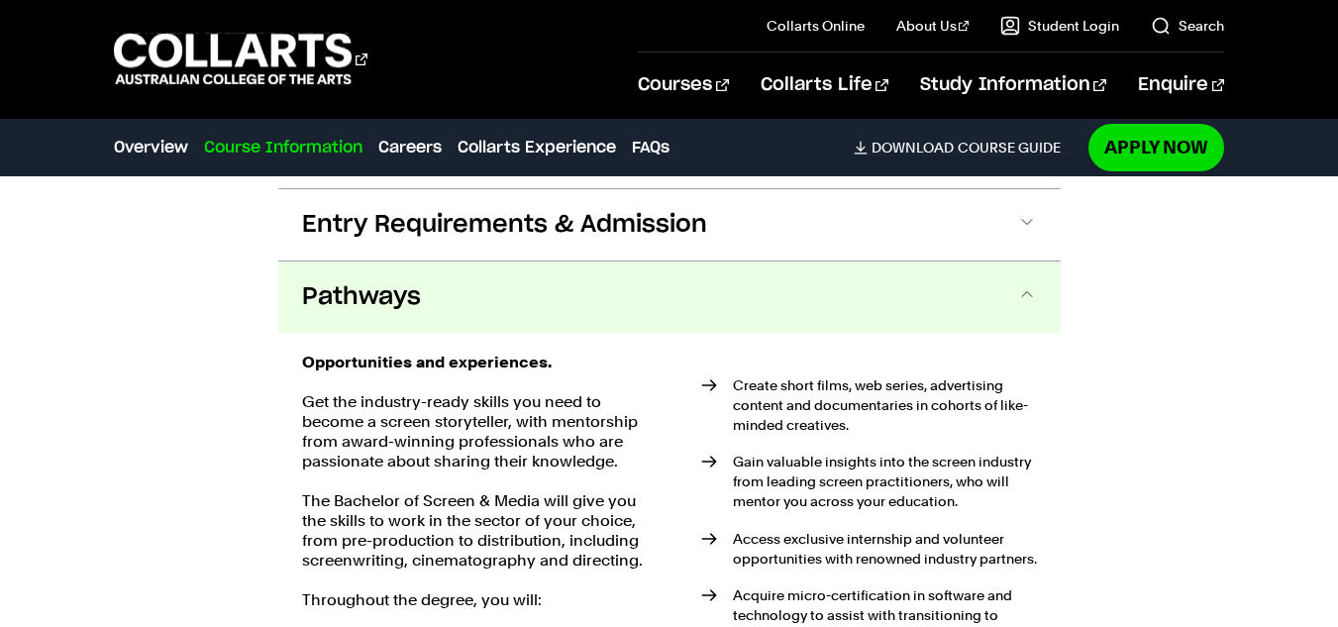
scroll to position [2047, 0]
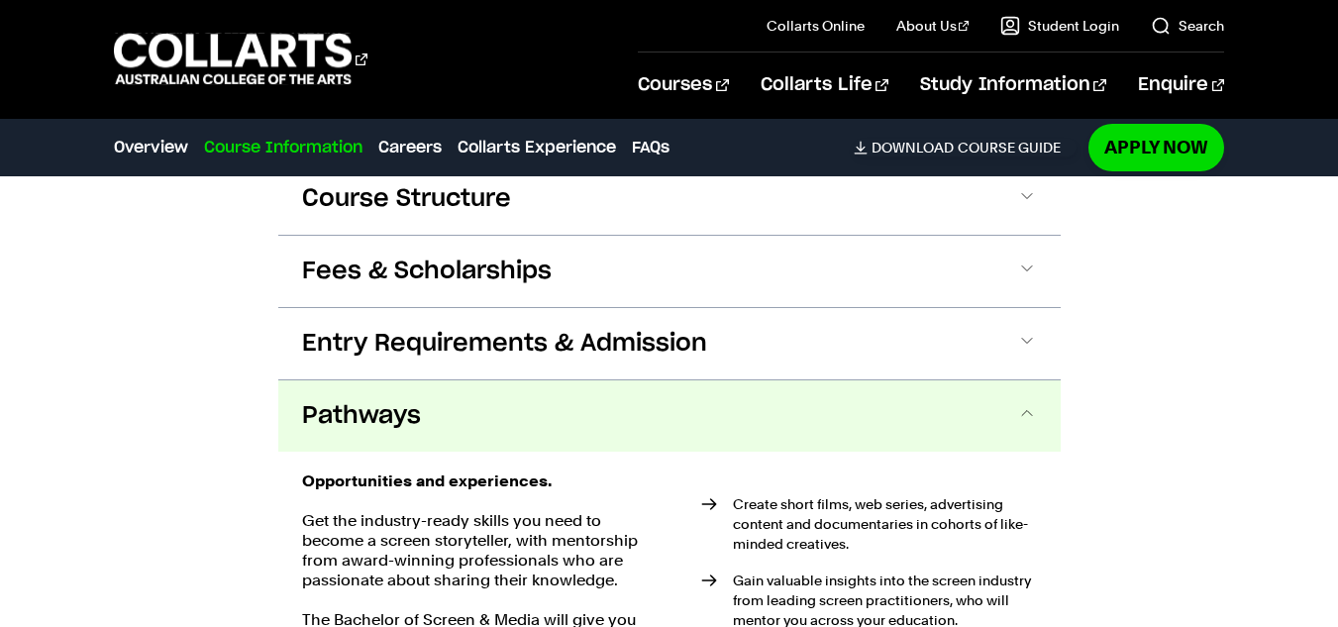
click at [433, 380] on button "Pathways" at bounding box center [669, 415] width 782 height 71
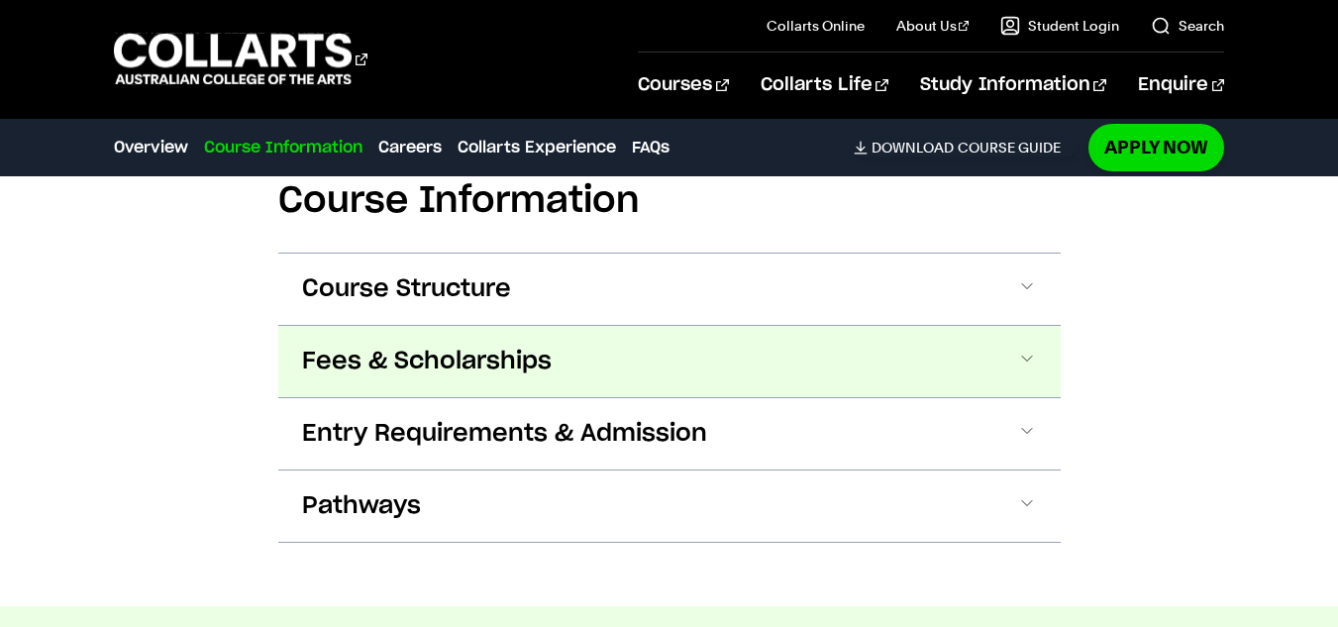
click at [471, 346] on span "Fees & Scholarships" at bounding box center [427, 362] width 250 height 32
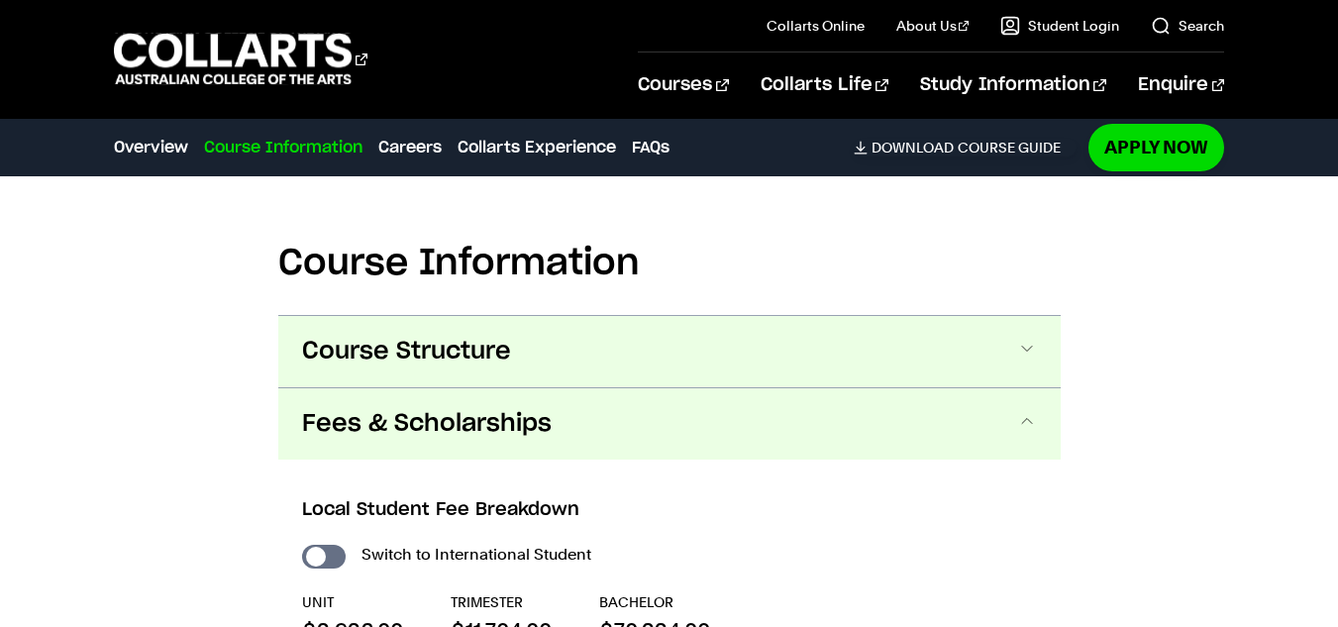
click at [488, 316] on button "Course Structure" at bounding box center [669, 351] width 782 height 71
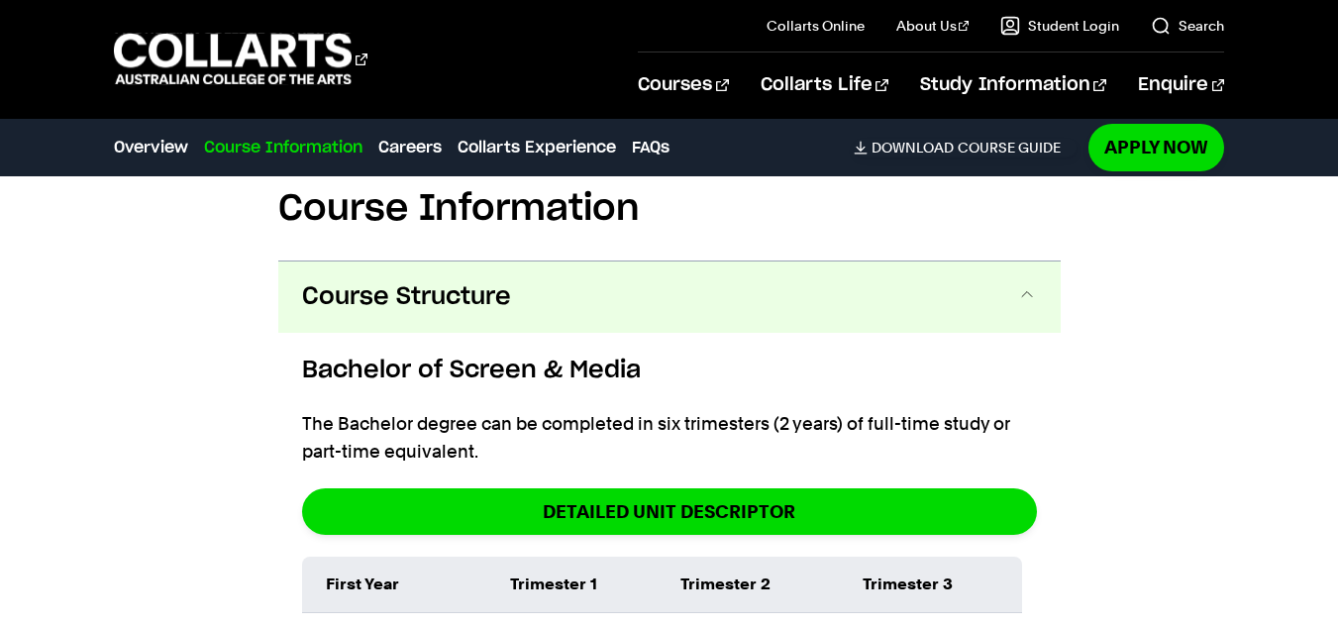
click at [511, 281] on span "Course Structure" at bounding box center [406, 297] width 209 height 32
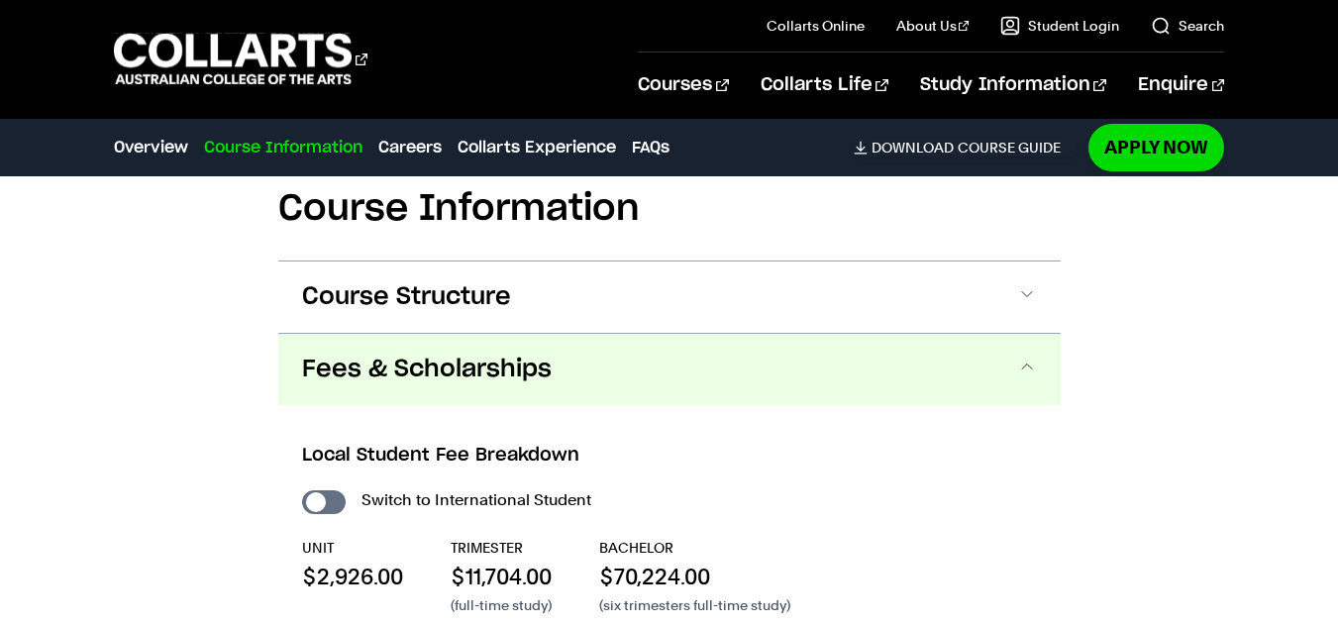
click at [505, 354] on span "Fees & Scholarships" at bounding box center [427, 370] width 250 height 32
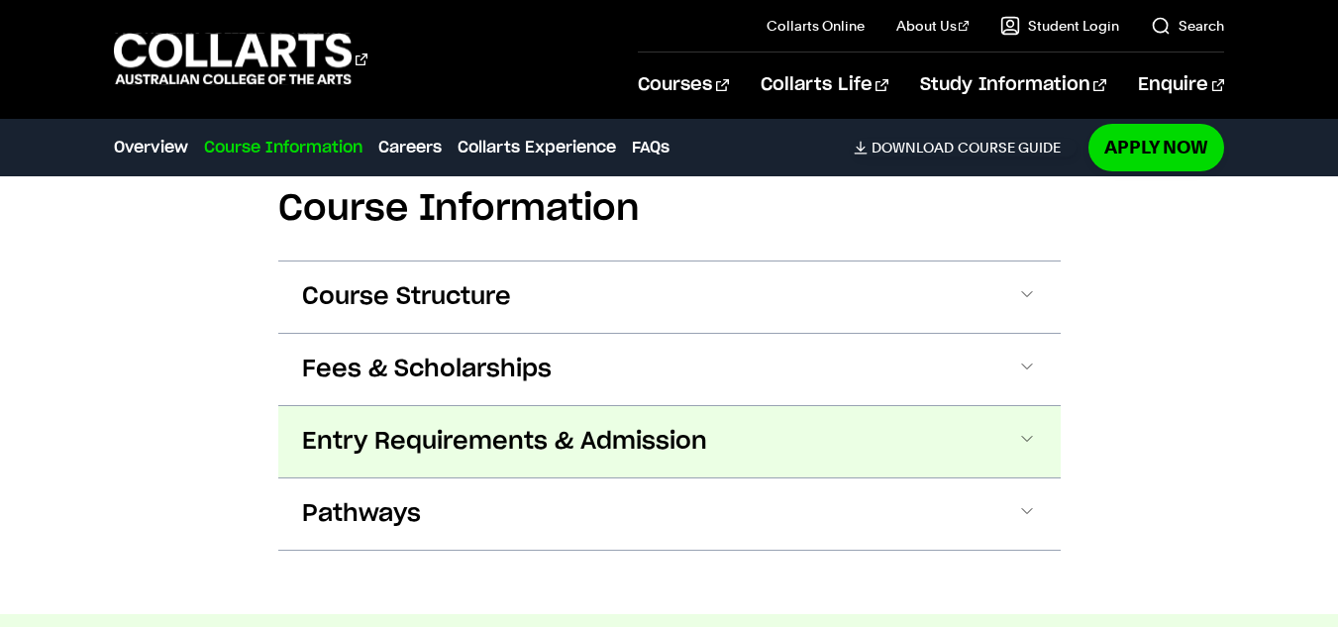
click at [483, 426] on span "Entry Requirements & Admission" at bounding box center [504, 442] width 405 height 32
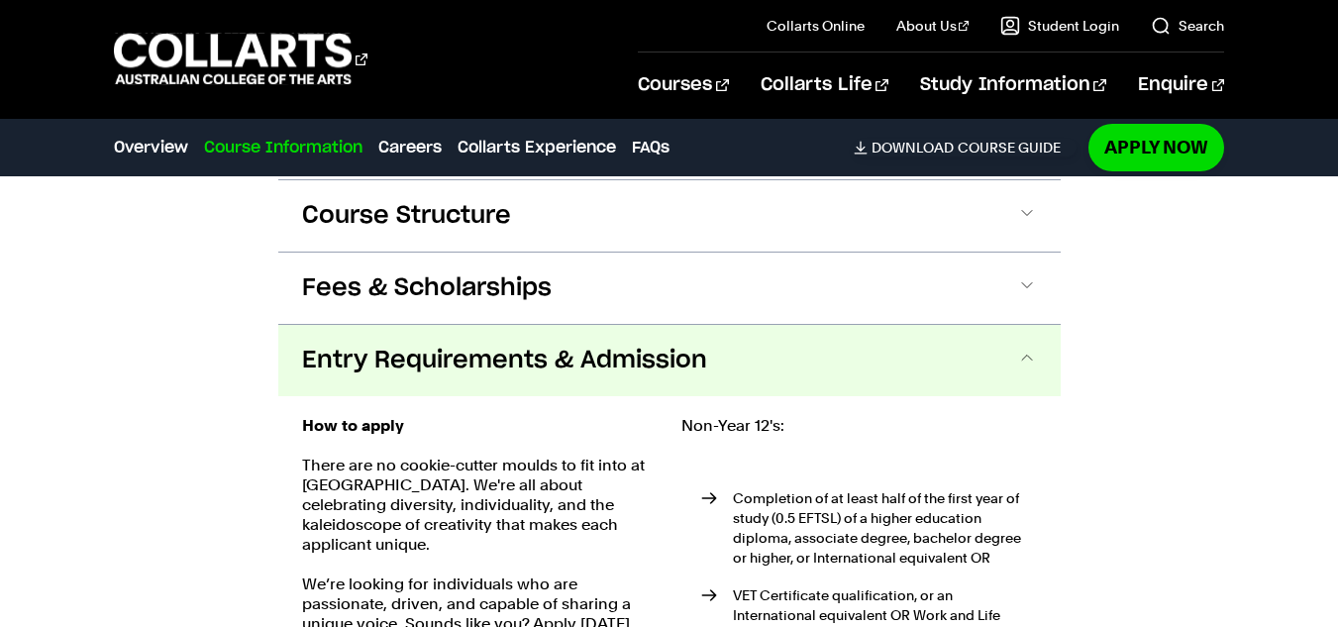
scroll to position [2026, 0]
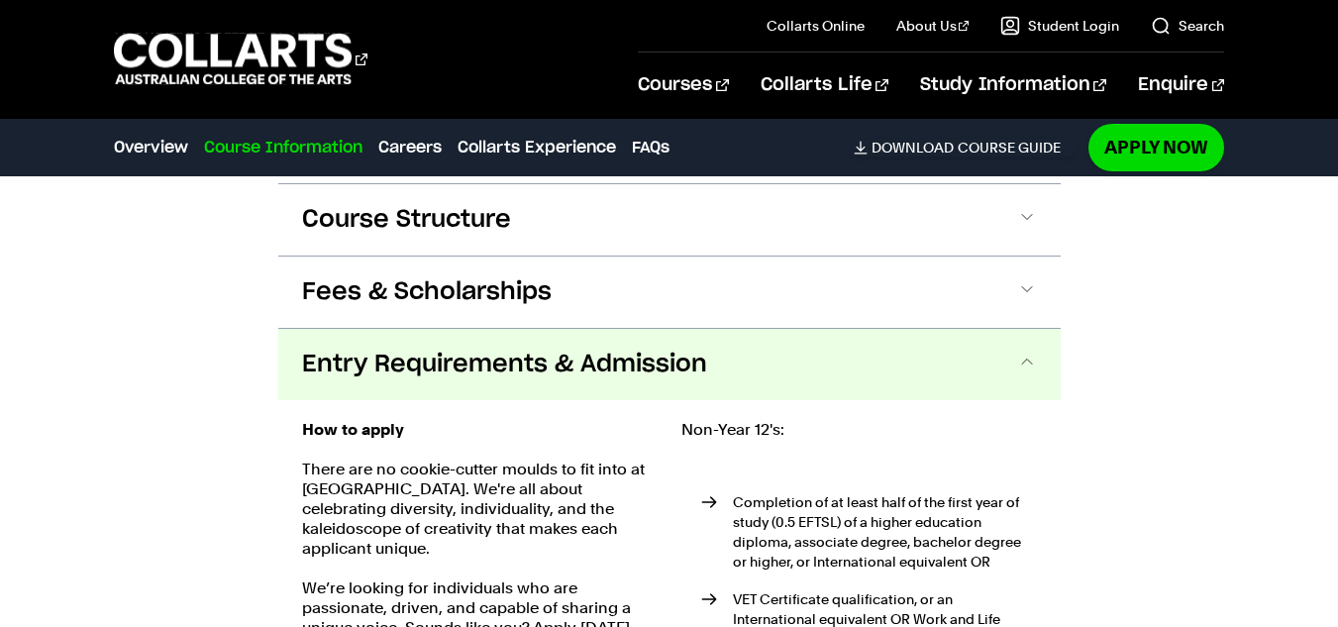
click at [460, 349] on span "Entry Requirements & Admission" at bounding box center [504, 365] width 405 height 32
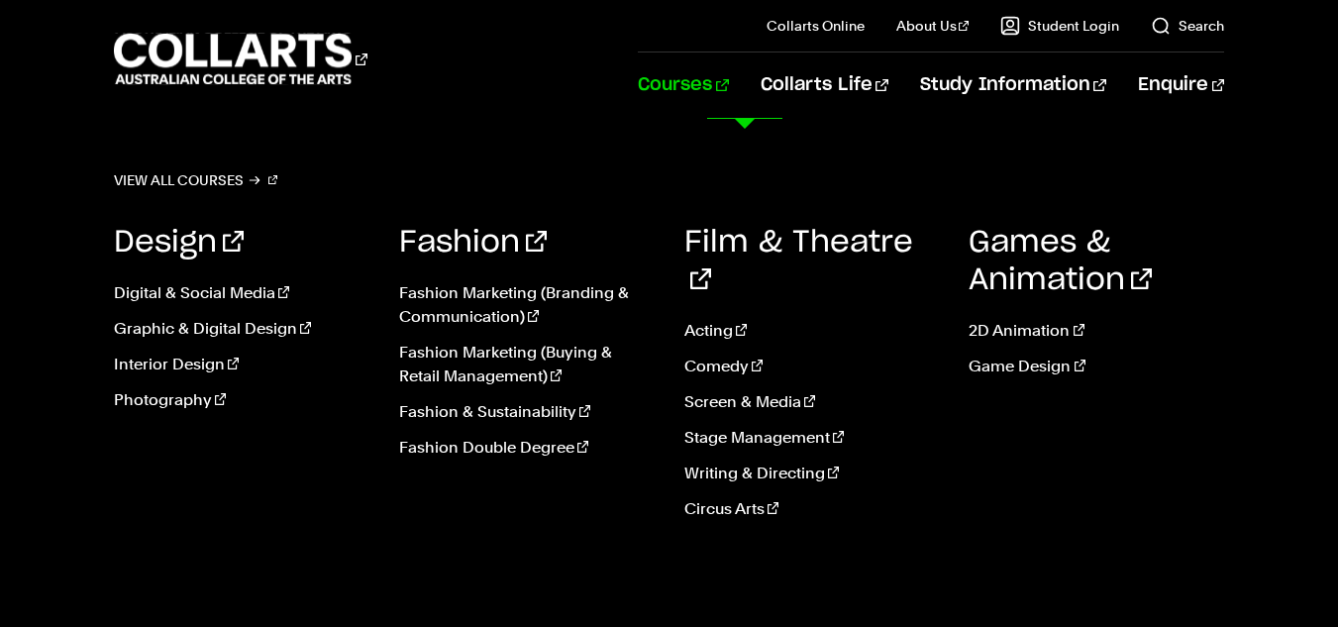
scroll to position [1219, 0]
click at [728, 75] on link "Courses" at bounding box center [683, 84] width 90 height 65
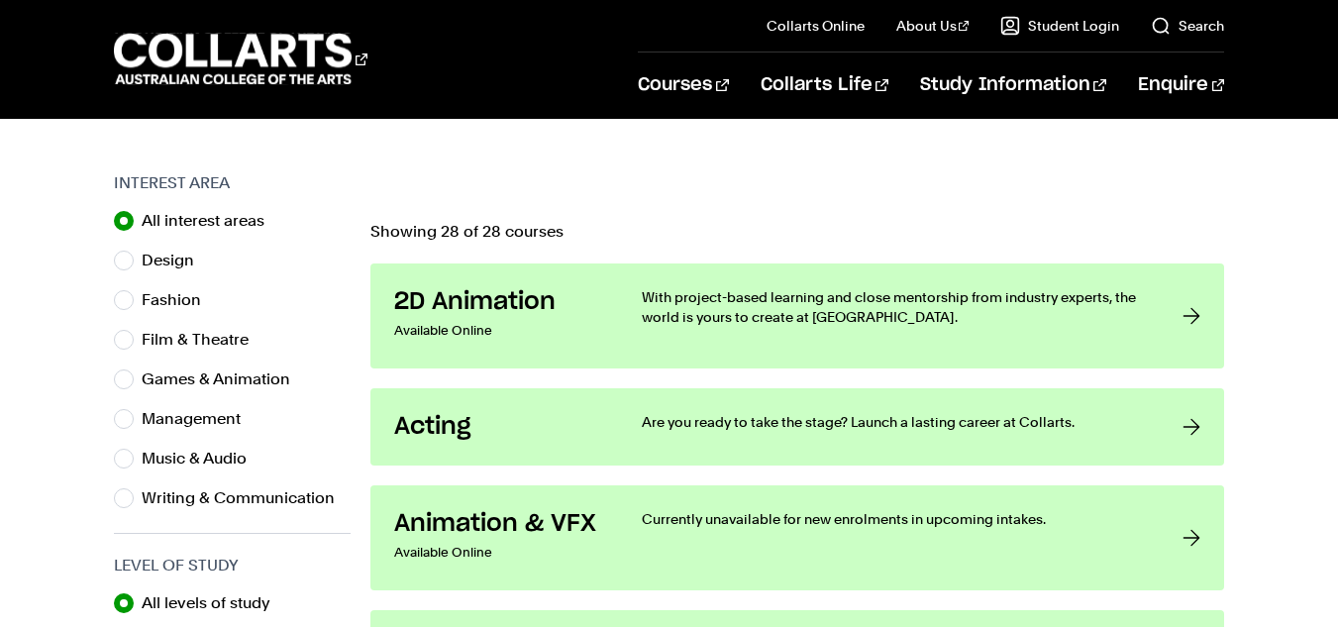
scroll to position [586, 0]
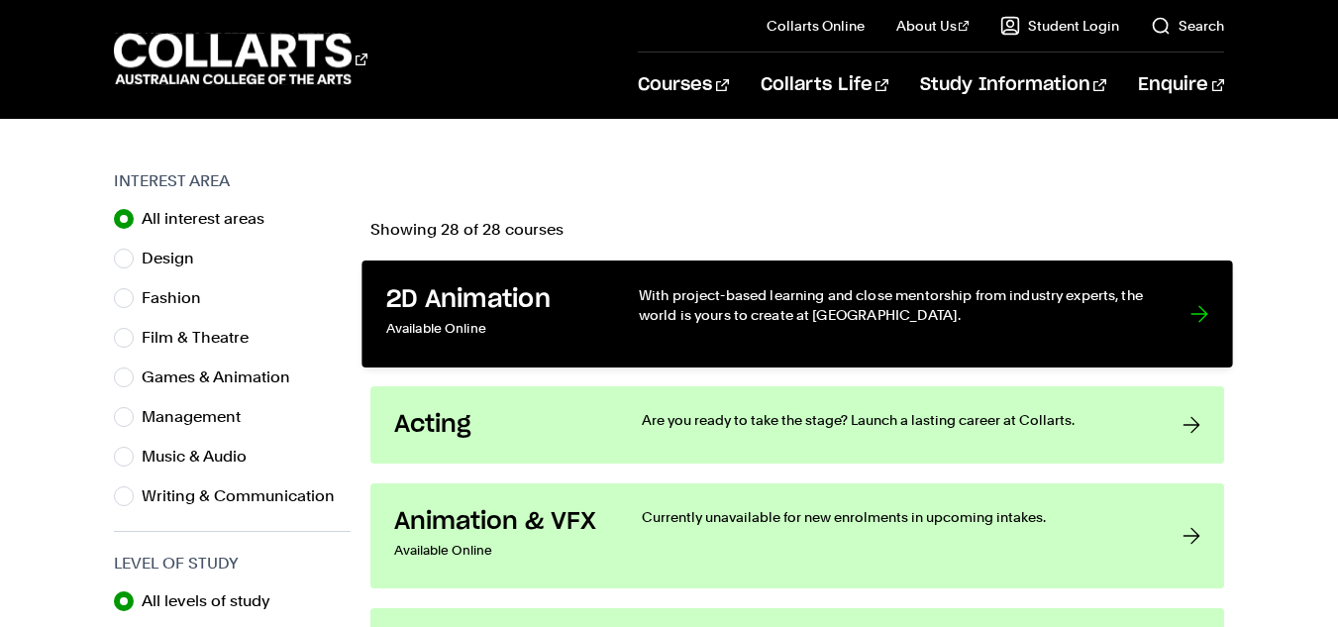
click at [960, 341] on div "With project-based learning and close mentorship from industry experts, the wor…" at bounding box center [894, 314] width 511 height 58
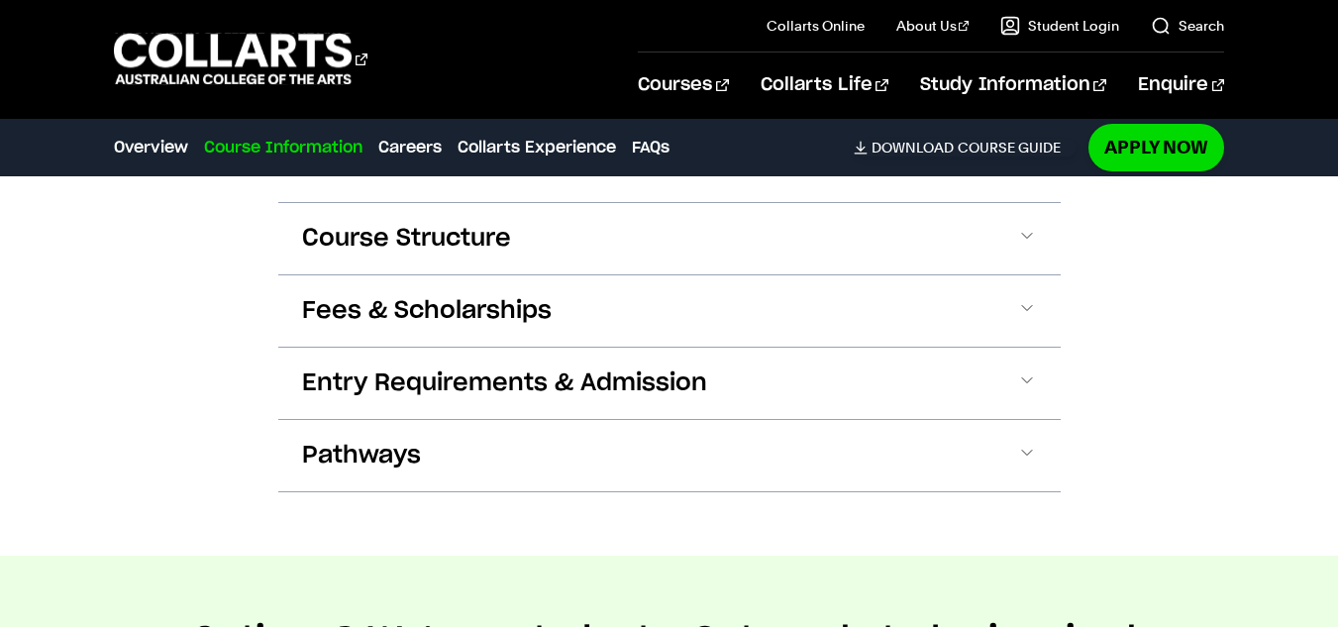
scroll to position [1993, 0]
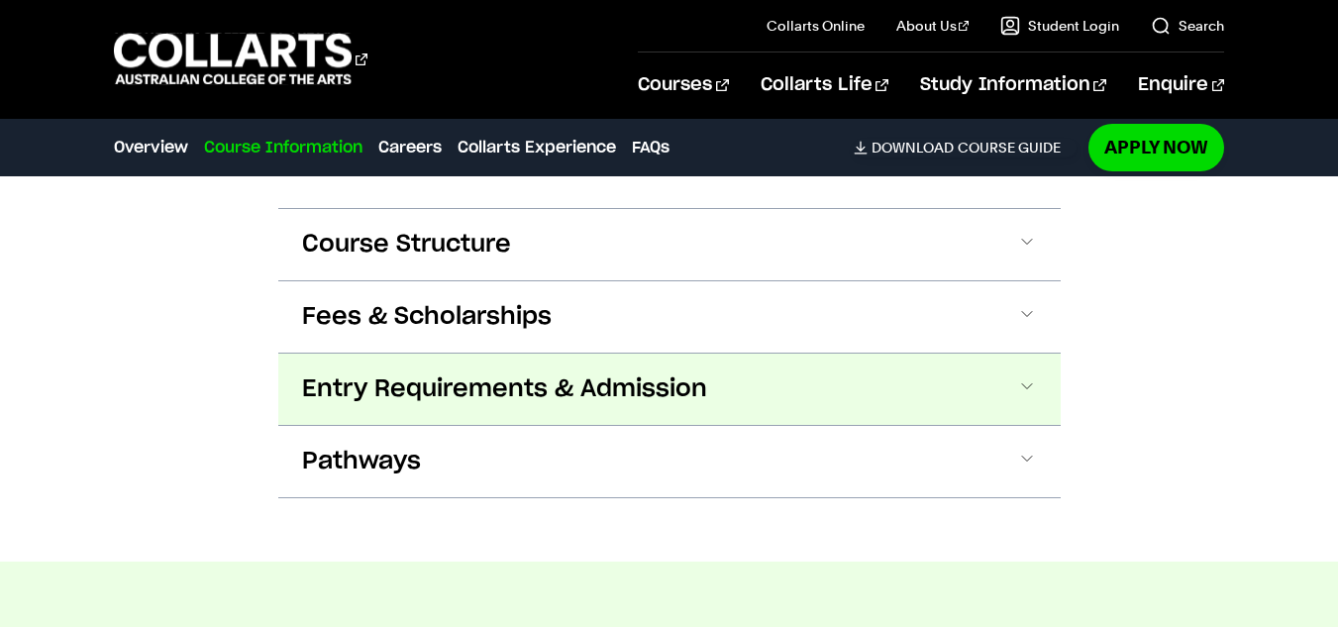
click at [366, 389] on span "Entry Requirements & Admission" at bounding box center [504, 389] width 405 height 32
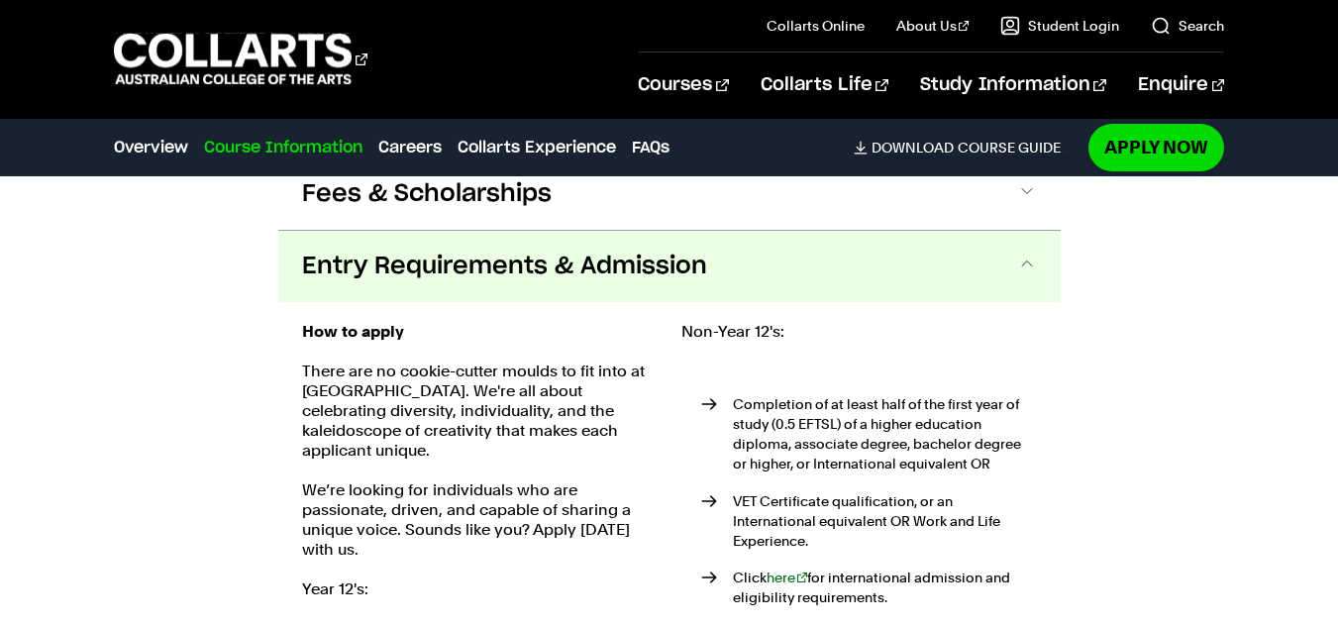
scroll to position [2112, 0]
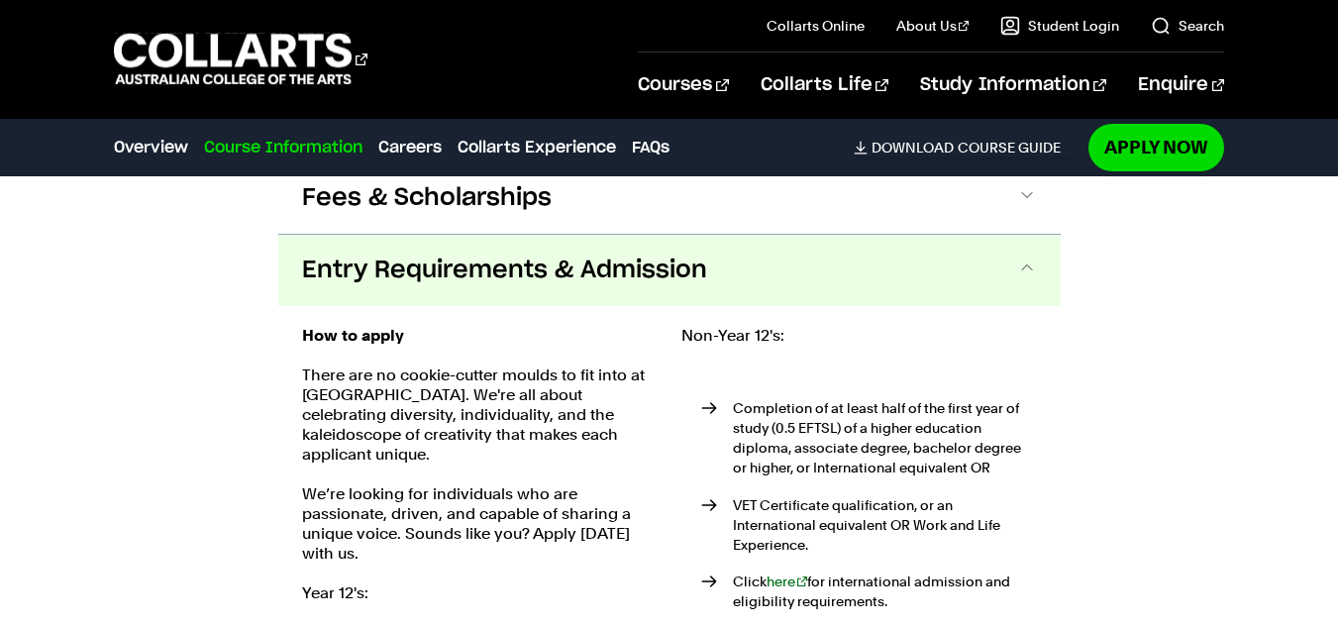
click at [341, 281] on span "Entry Requirements & Admission" at bounding box center [504, 270] width 405 height 32
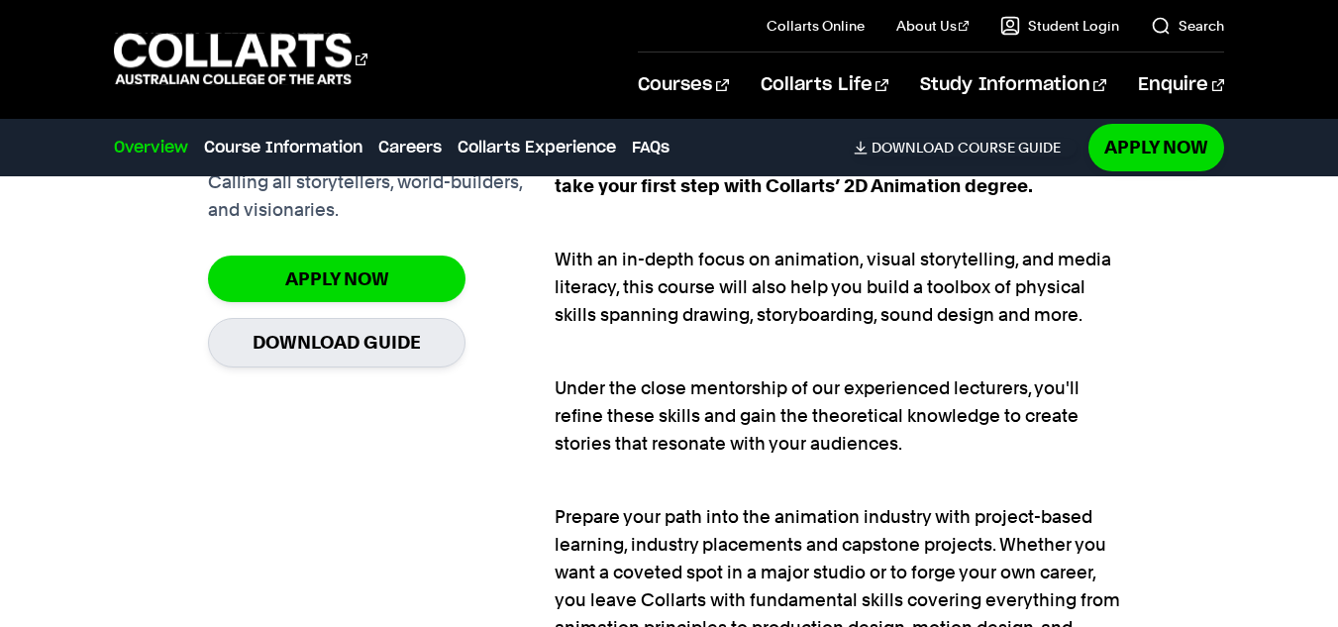
scroll to position [1323, 0]
